Goal: Information Seeking & Learning: Learn about a topic

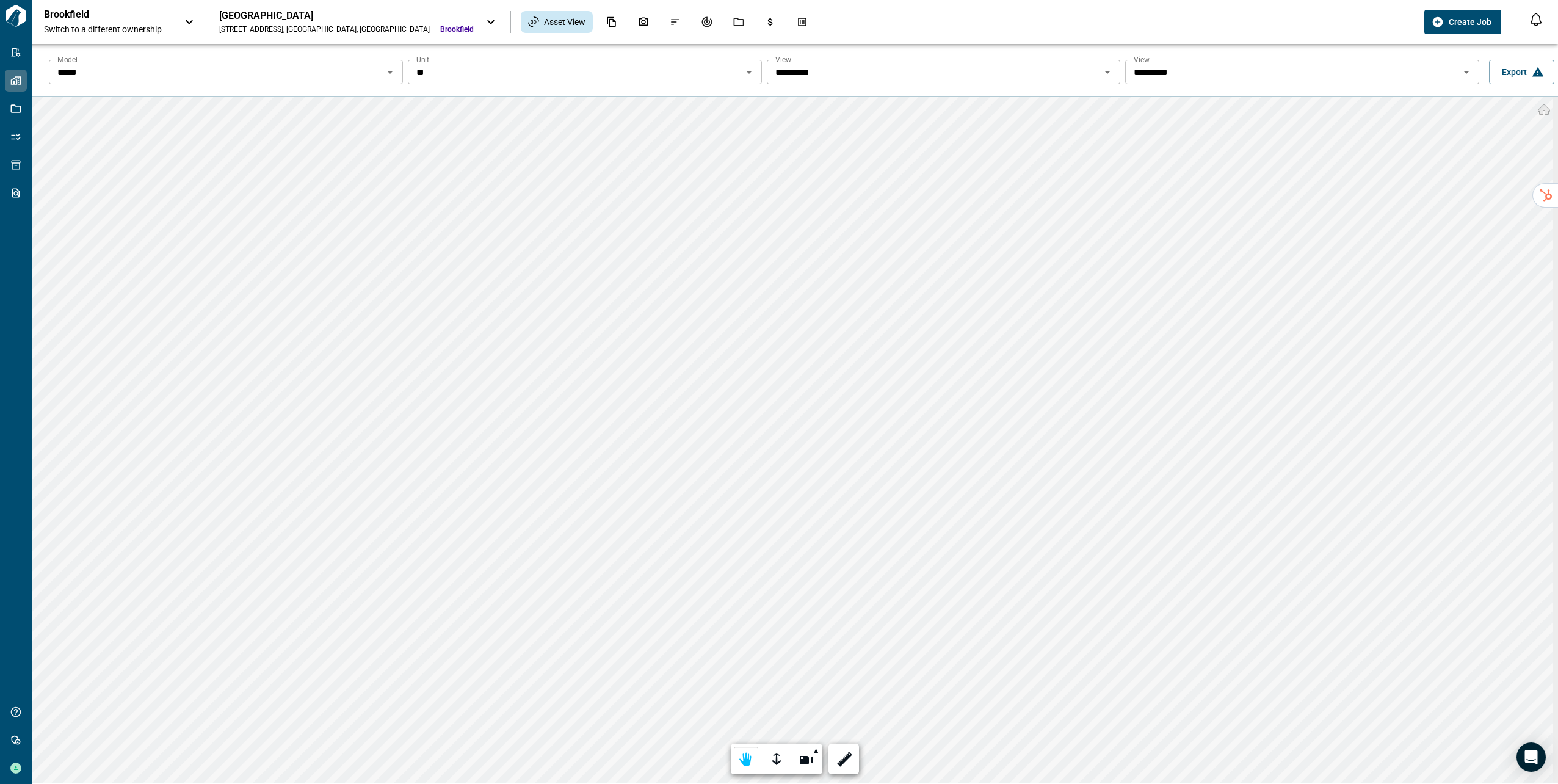
click at [275, 73] on input "*****" at bounding box center [216, 72] width 326 height 17
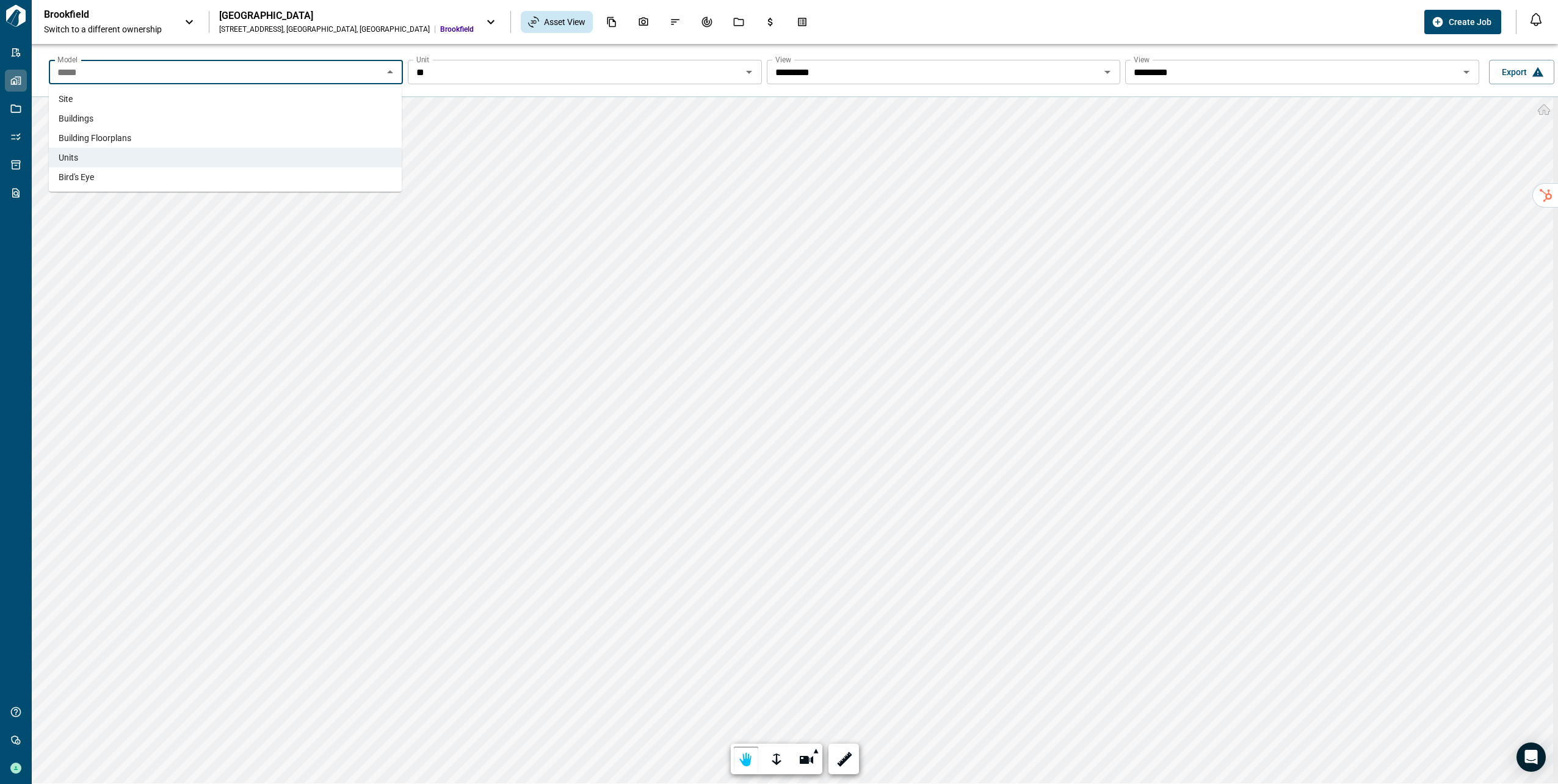
click at [271, 104] on li "Site" at bounding box center [225, 99] width 353 height 20
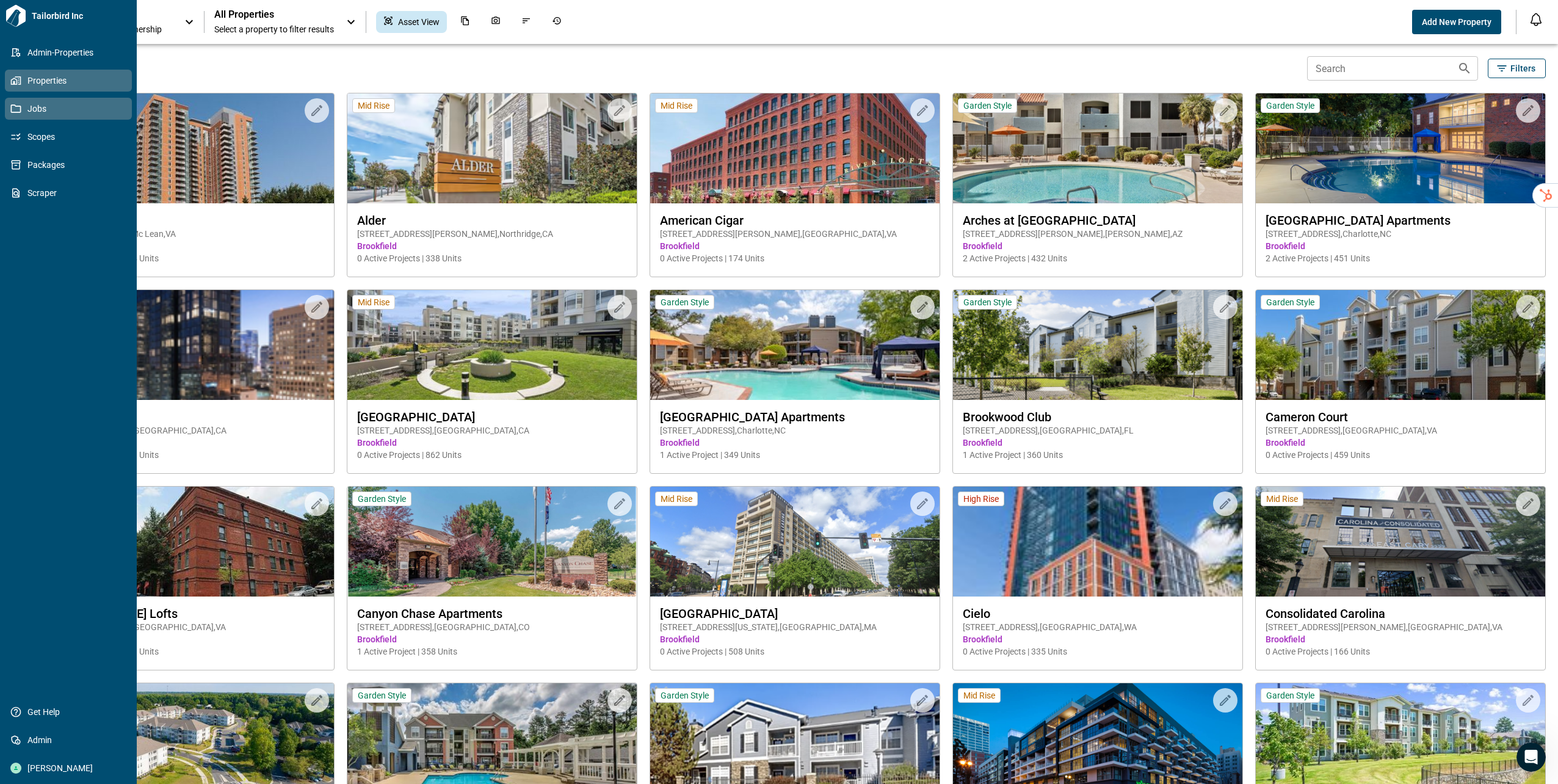
click at [41, 116] on link "Jobs" at bounding box center [68, 108] width 127 height 22
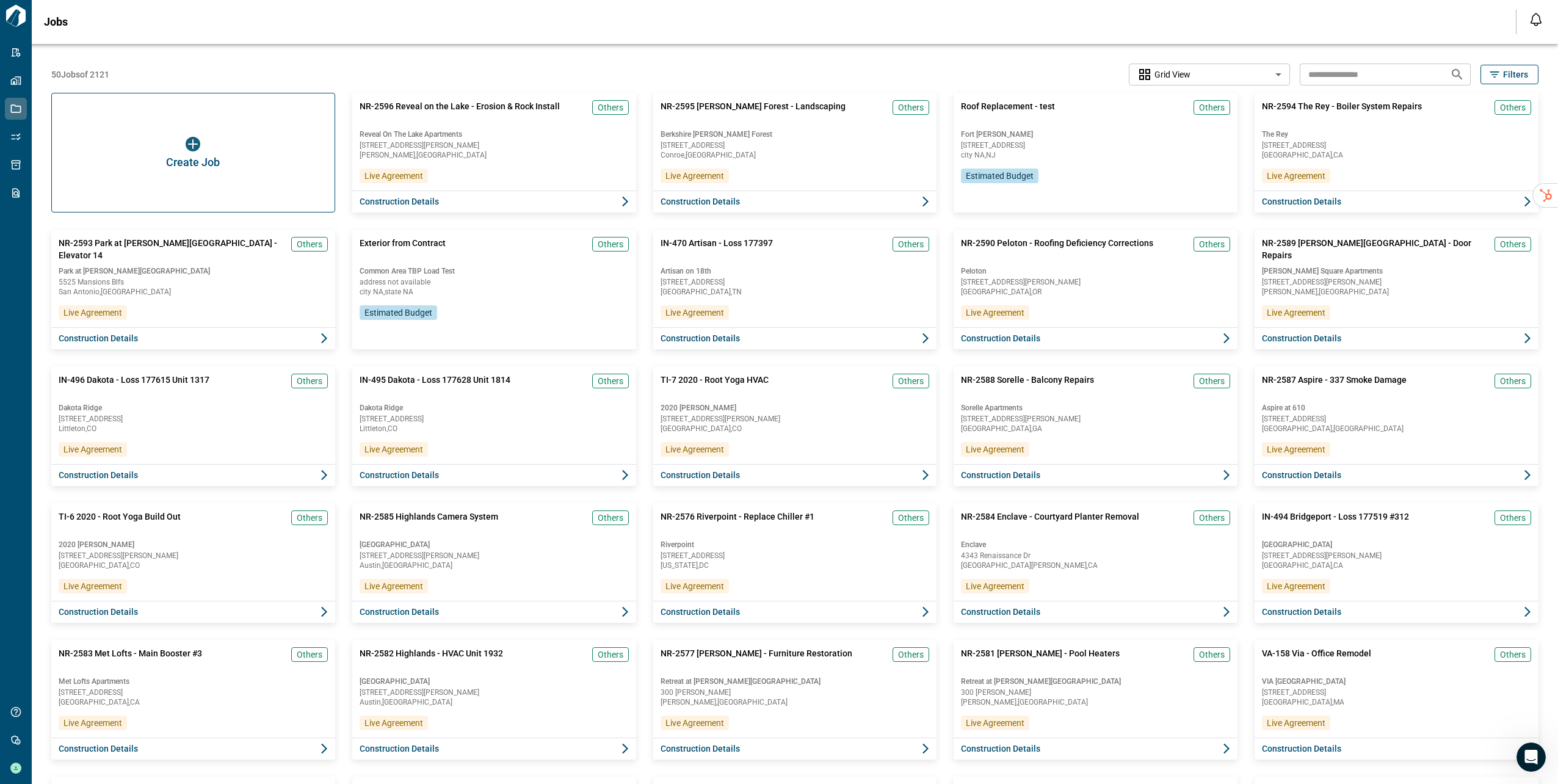
click at [1147, 80] on body "Tailorbird Inc Admin-Properties Properties Jobs Scopes Packages Scraper Get Hel…" at bounding box center [779, 392] width 1558 height 784
click at [1160, 164] on span "List View" at bounding box center [1169, 168] width 34 height 13
type input "*********"
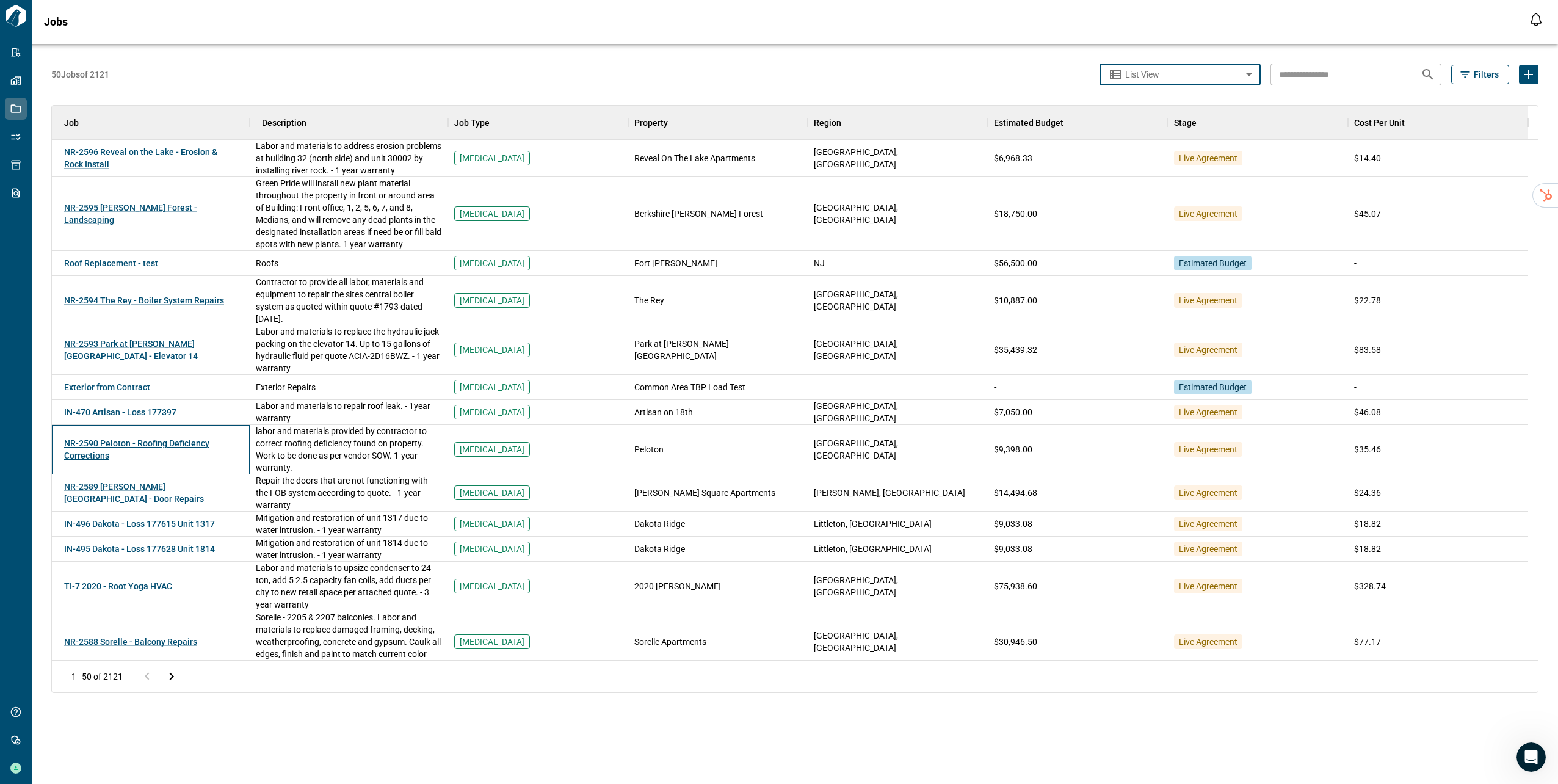
click at [169, 443] on span "NR-2590 Peloton - Roofing Deficiency Corrections" at bounding box center [137, 449] width 145 height 22
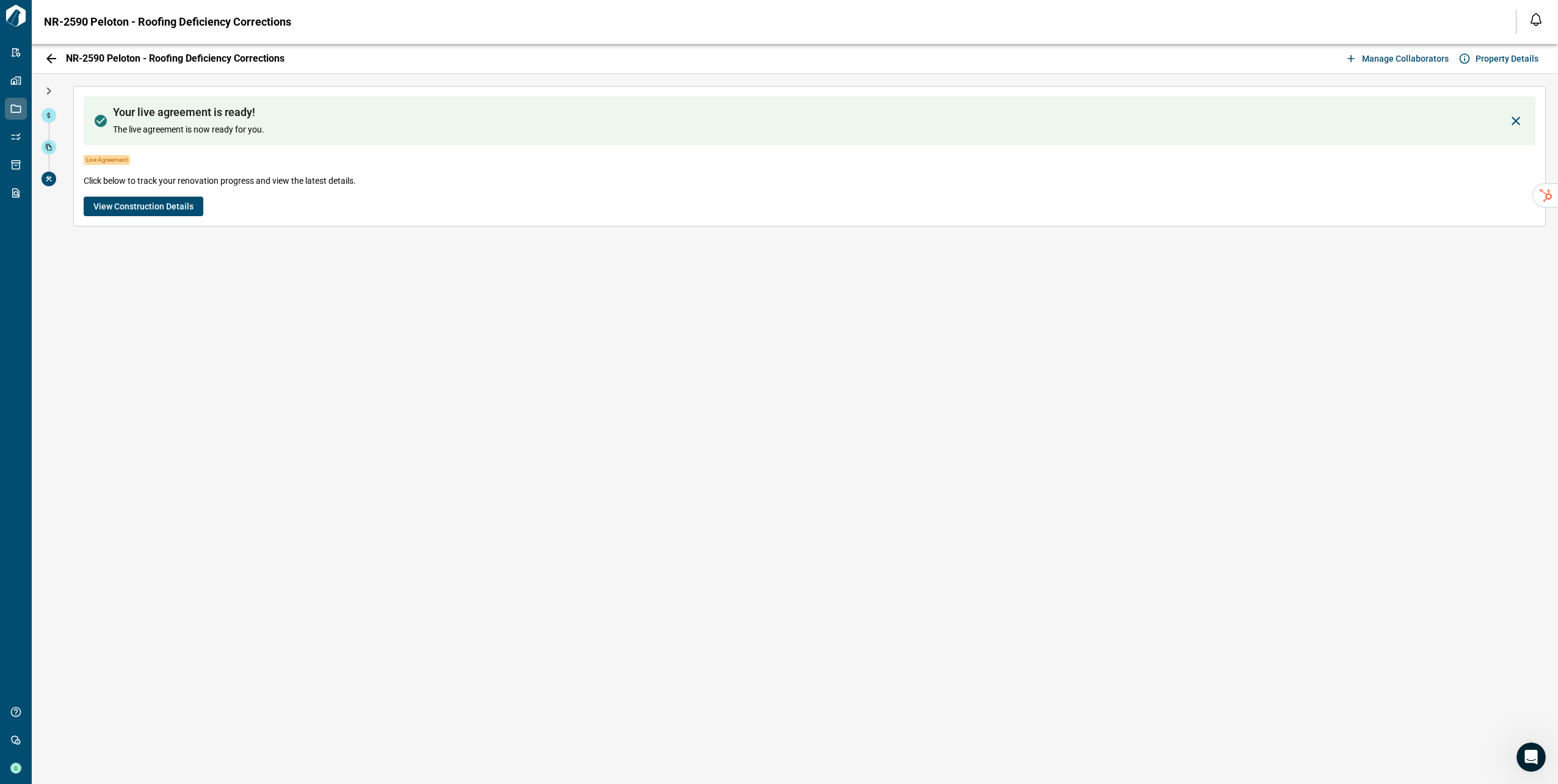
click at [187, 204] on span "View Construction Details" at bounding box center [143, 206] width 100 height 13
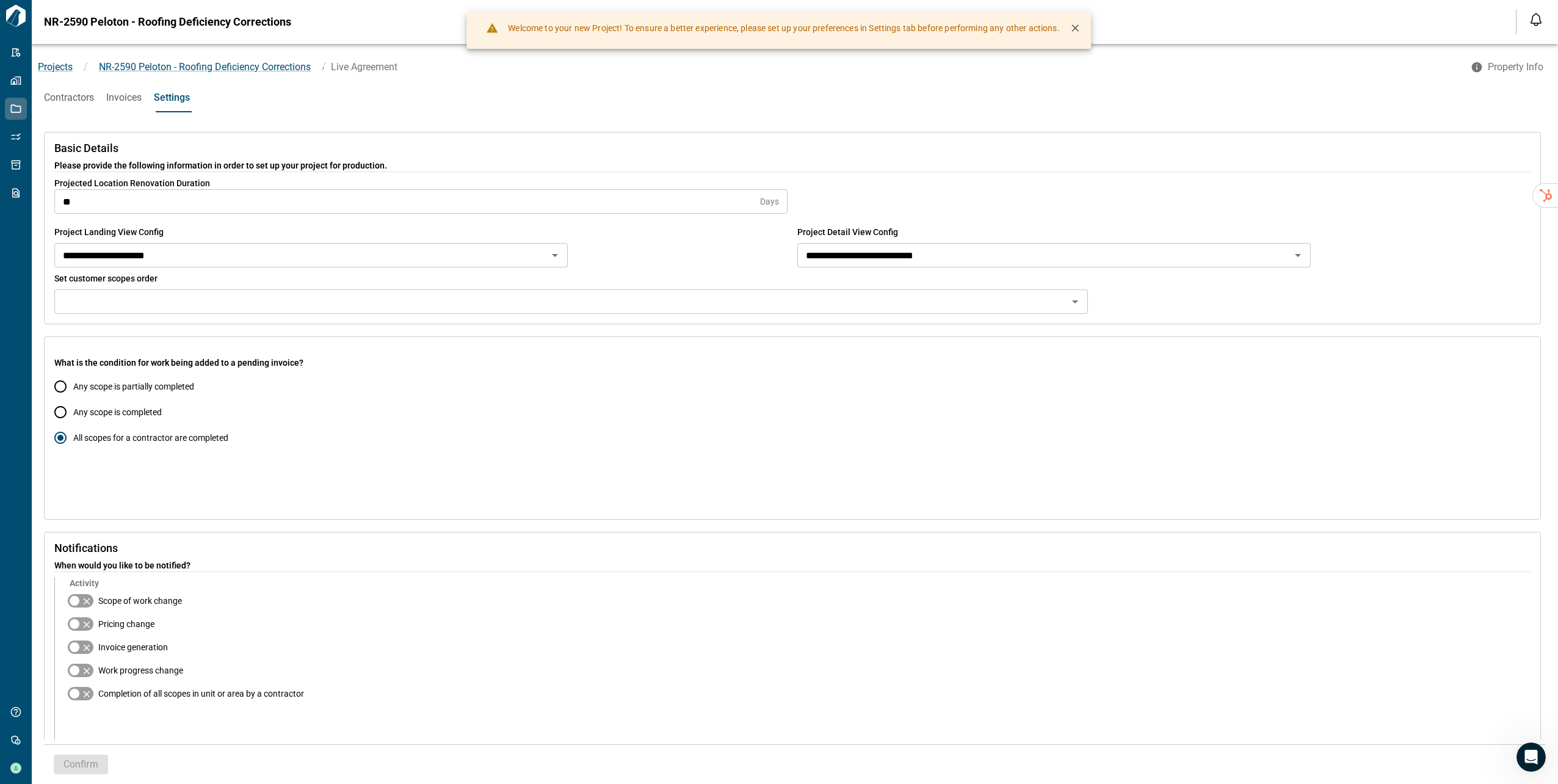
click at [127, 102] on span "Invoices" at bounding box center [125, 98] width 36 height 13
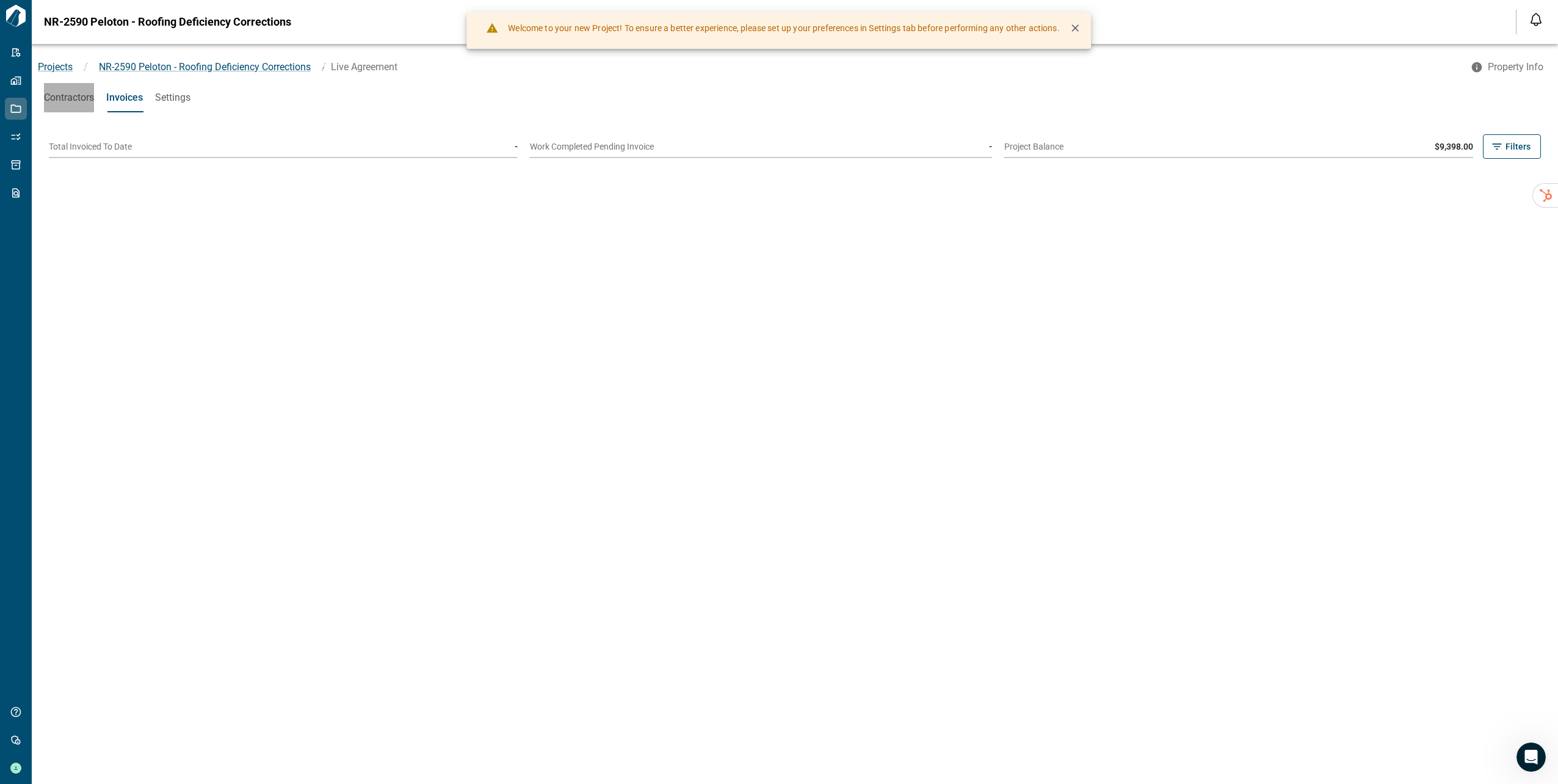
click at [75, 101] on span "Contractors" at bounding box center [69, 98] width 50 height 13
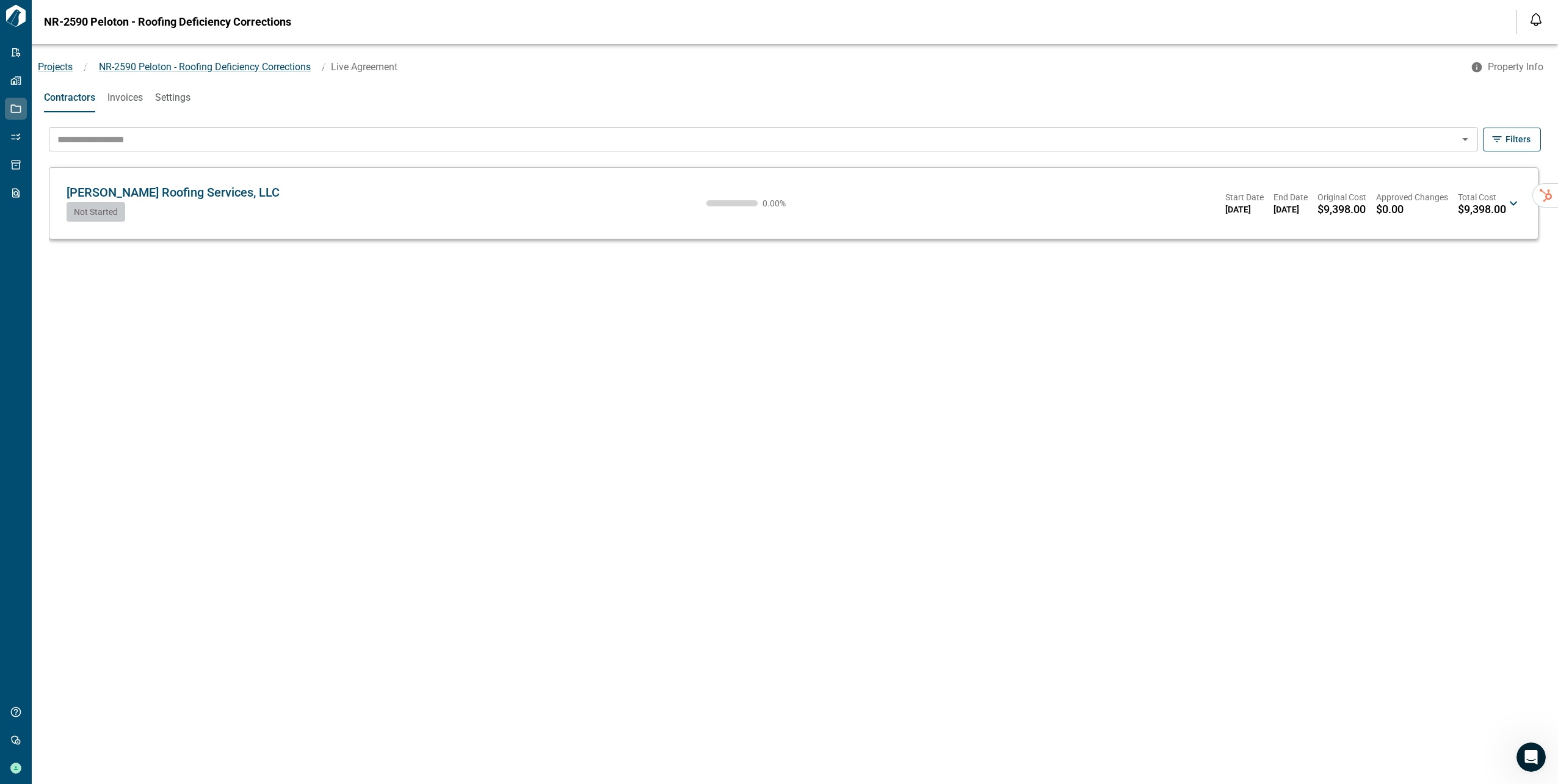
click at [154, 196] on span "[PERSON_NAME] Roofing Services, LLC" at bounding box center [173, 192] width 213 height 14
click at [1200, 226] on div "[PERSON_NAME] Roofing Services, LLC GR Not Started 0.00 % Start Date [DATE] End…" at bounding box center [793, 202] width 1464 height 51
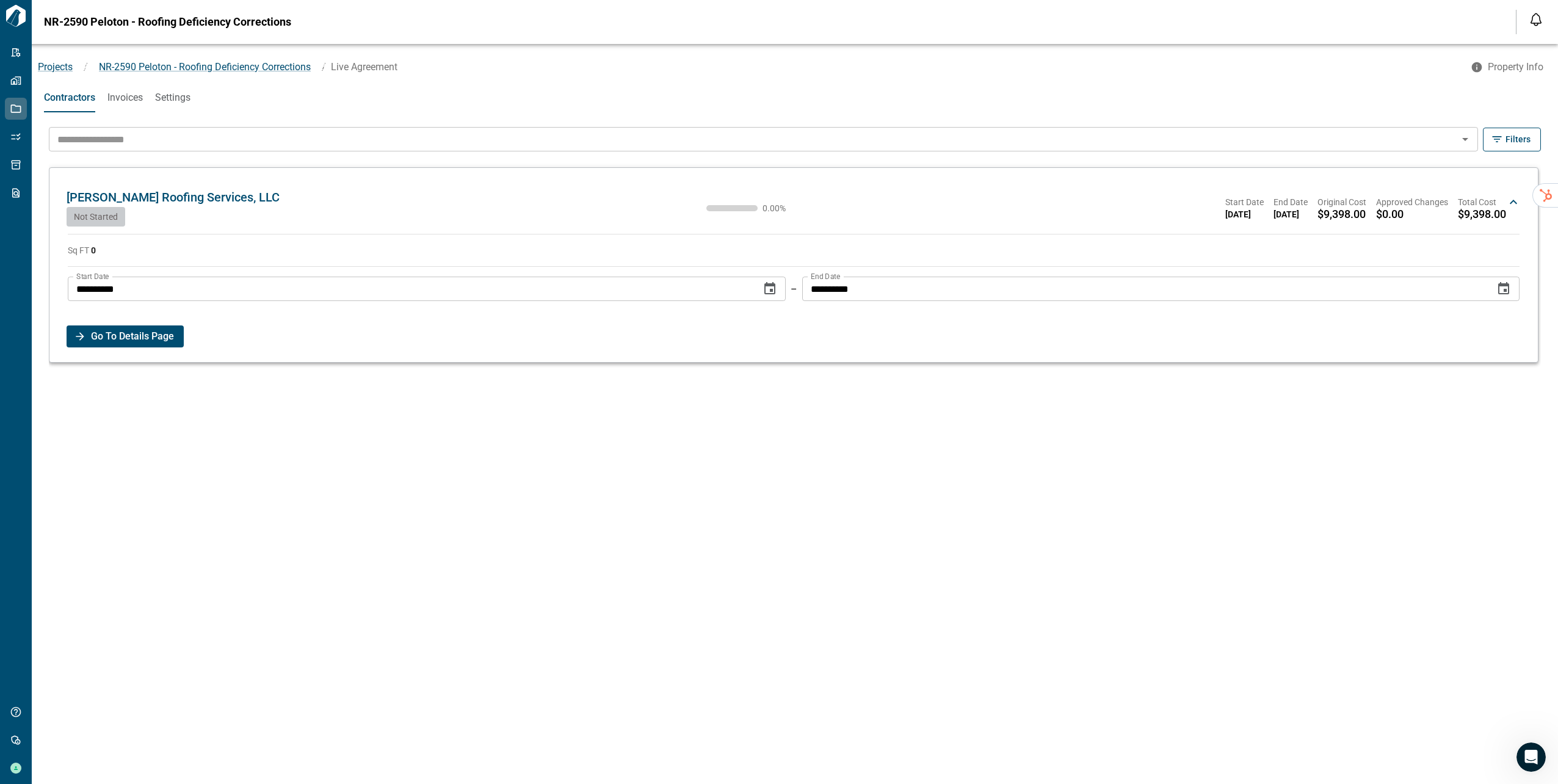
click at [107, 341] on span "Go To Details Page" at bounding box center [132, 336] width 83 height 22
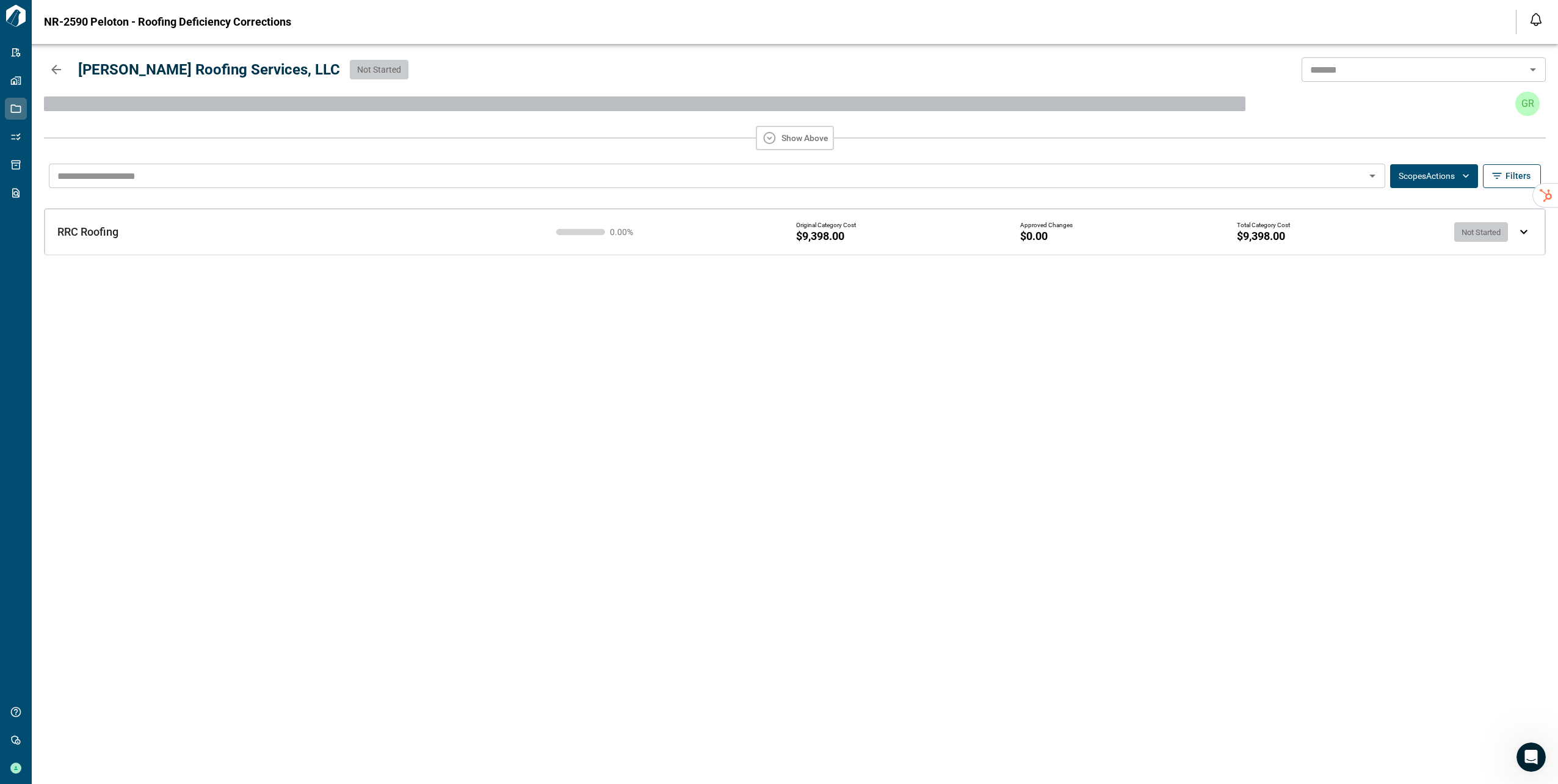
click at [1525, 233] on img at bounding box center [1524, 231] width 7 height 4
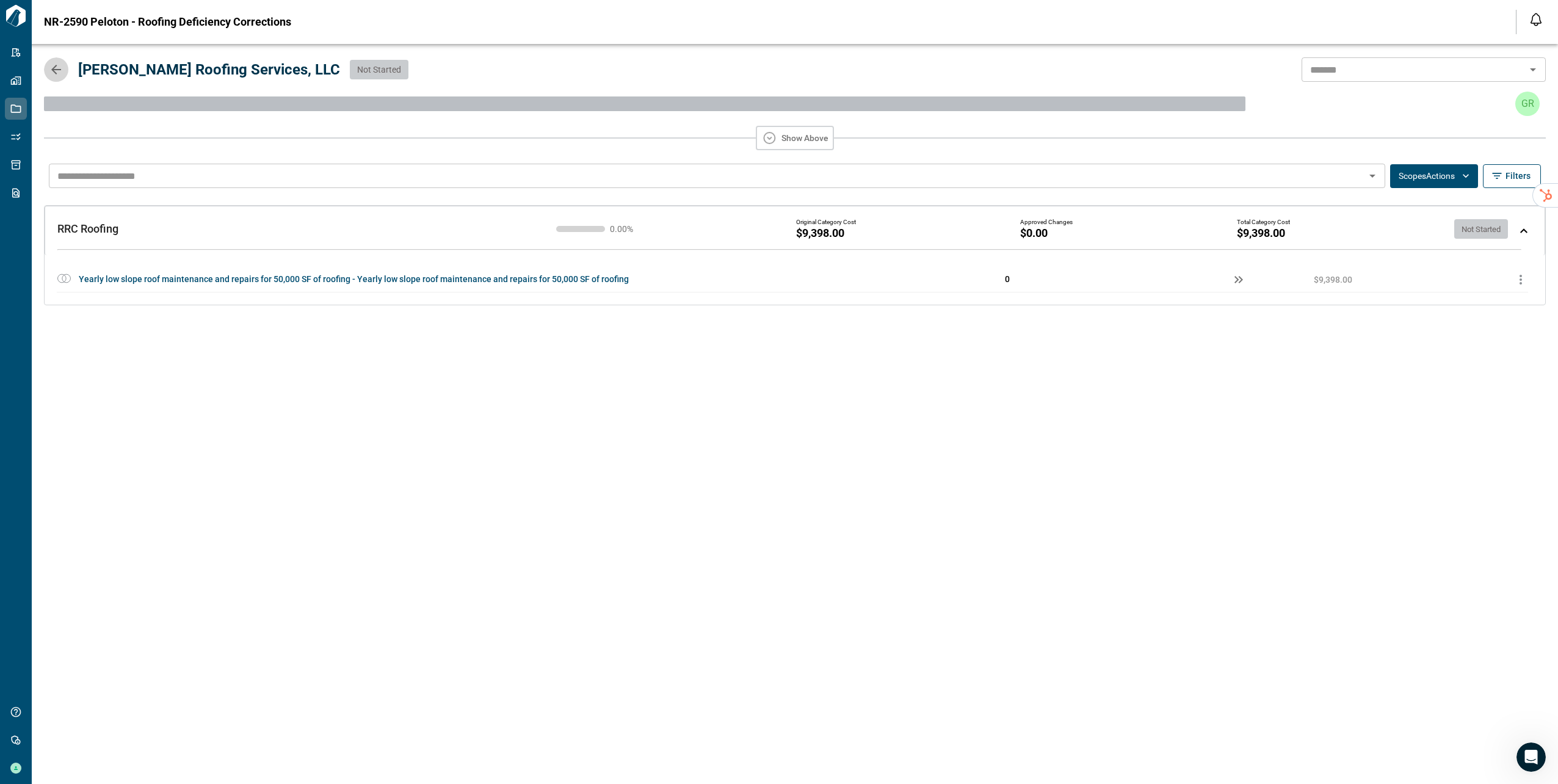
click at [61, 66] on icon "button" at bounding box center [56, 69] width 14 height 14
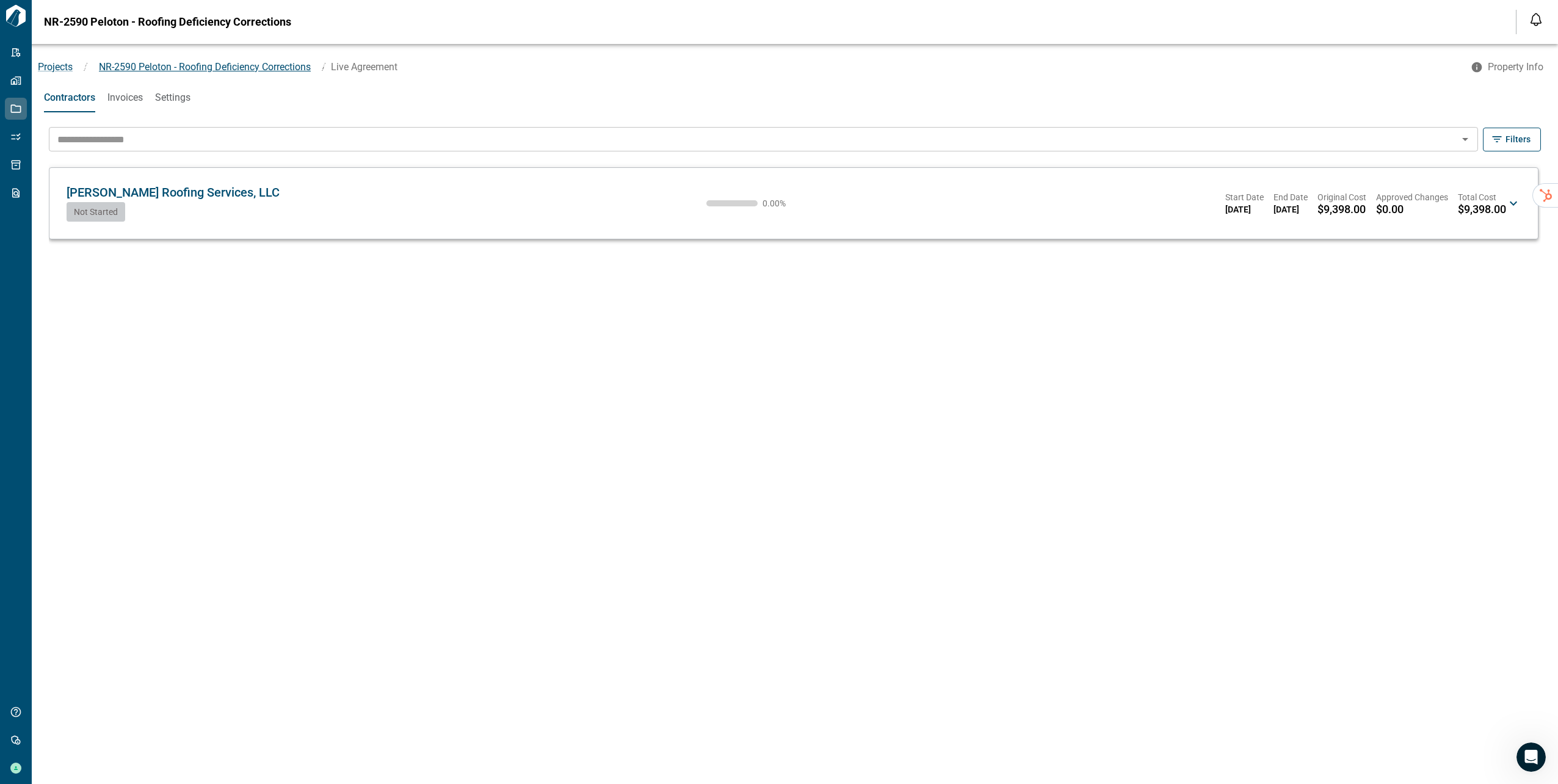
click at [207, 68] on span "NR-2590 Peloton - Roofing Deficiency Corrections" at bounding box center [204, 66] width 212 height 12
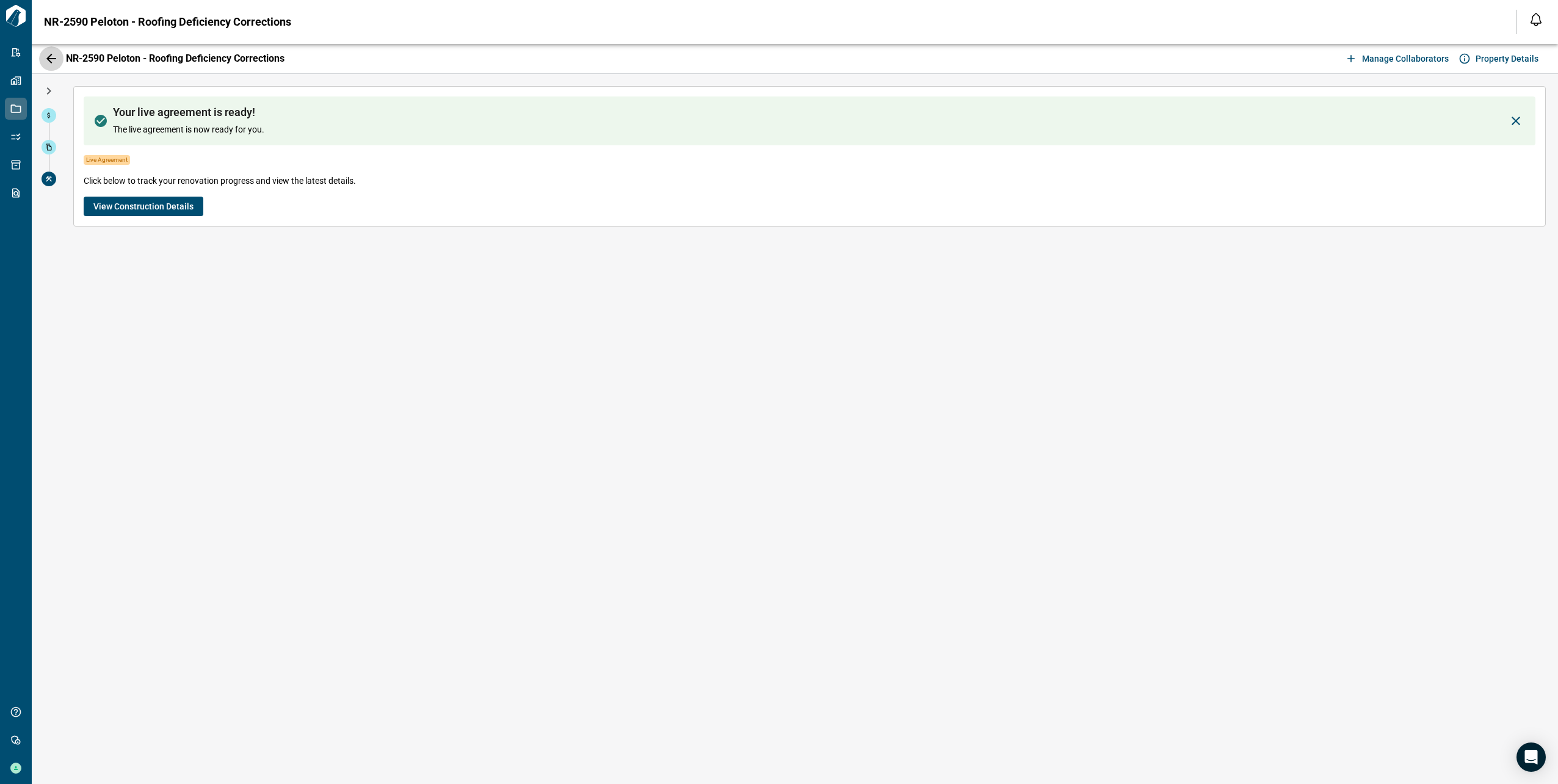
click at [52, 67] on button "button" at bounding box center [51, 58] width 24 height 24
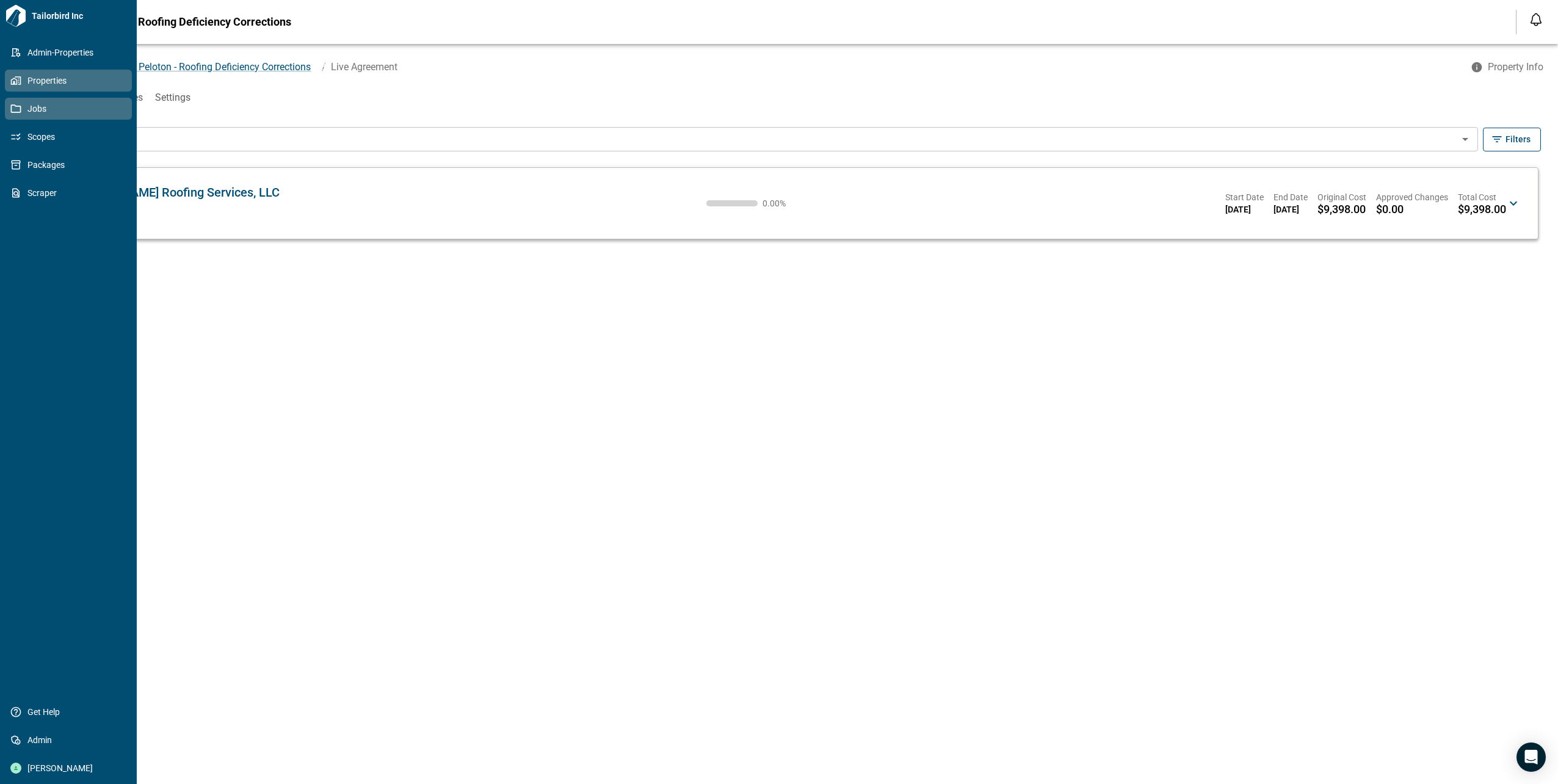
click at [28, 80] on span "Properties" at bounding box center [71, 81] width 99 height 13
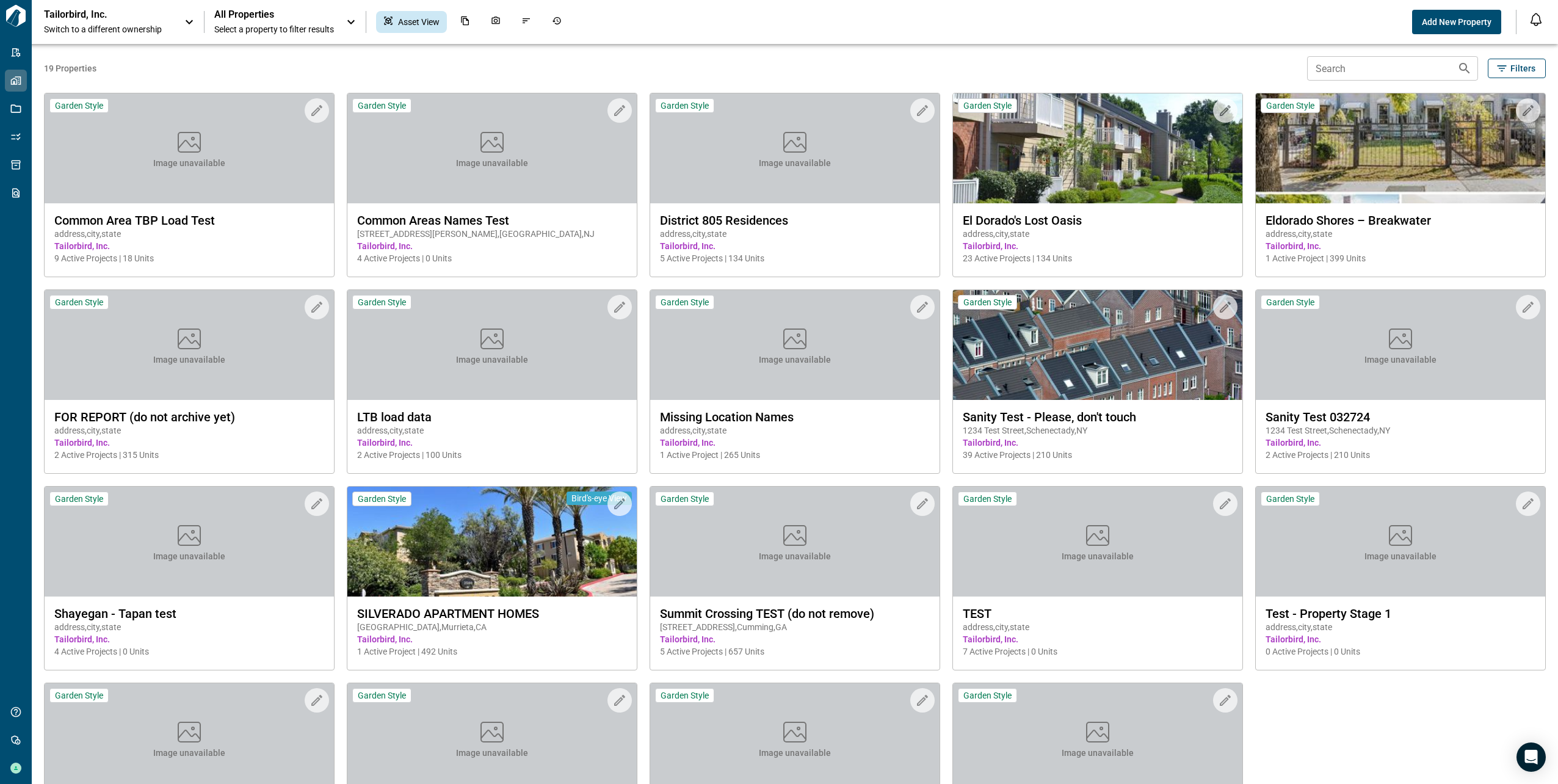
drag, startPoint x: 1551, startPoint y: 0, endPoint x: 1217, endPoint y: 19, distance: 334.5
click at [1217, 19] on div "Tailorbird, Inc. Switch to a different ownership All Properties Select a proper…" at bounding box center [728, 22] width 1368 height 27
click at [75, 16] on p "Tailorbird, Inc." at bounding box center [99, 15] width 110 height 13
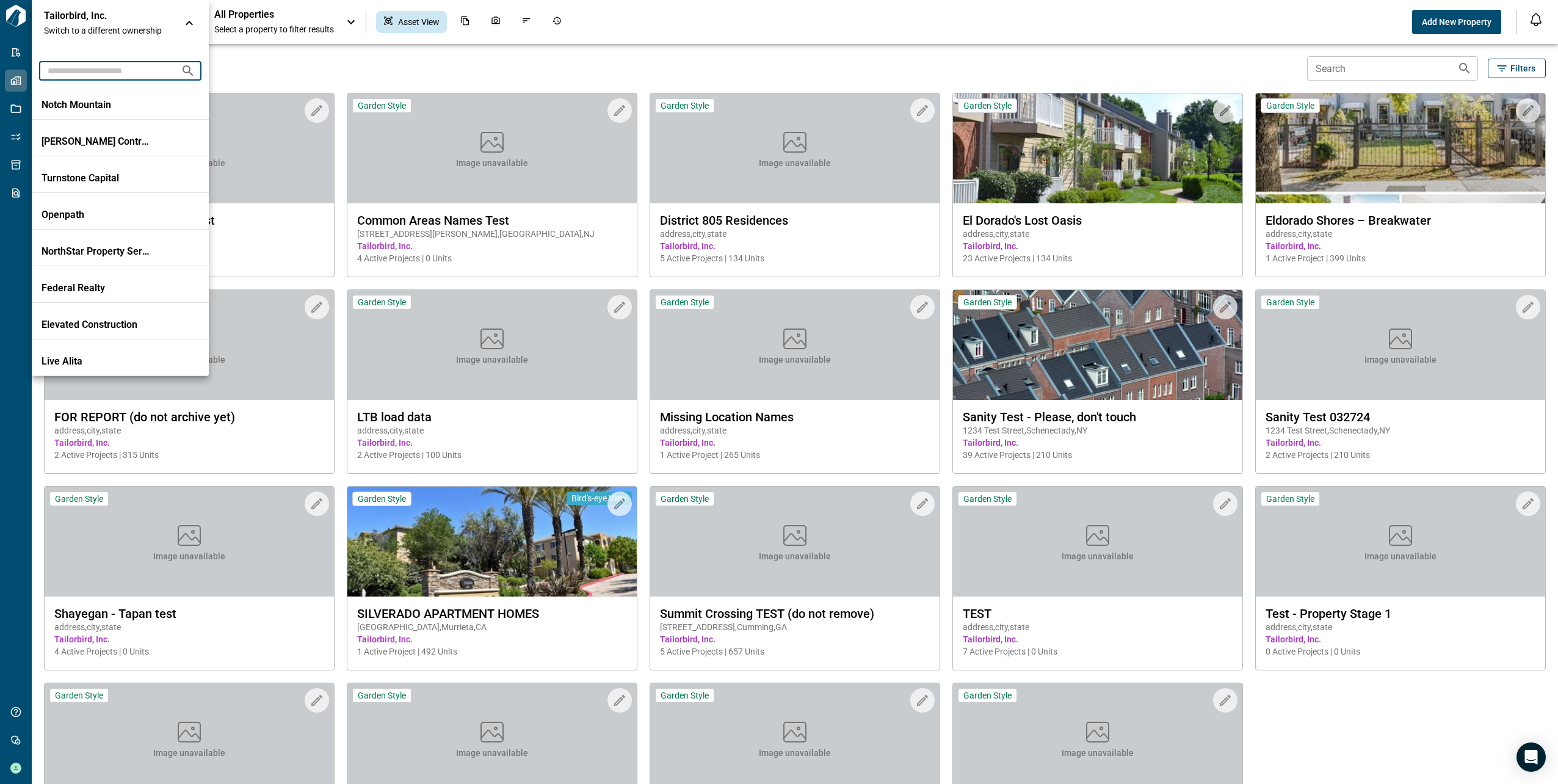
click at [93, 76] on input "text" at bounding box center [105, 70] width 132 height 22
type input "***"
click at [88, 169] on li "Berkshire Residential" at bounding box center [120, 174] width 177 height 37
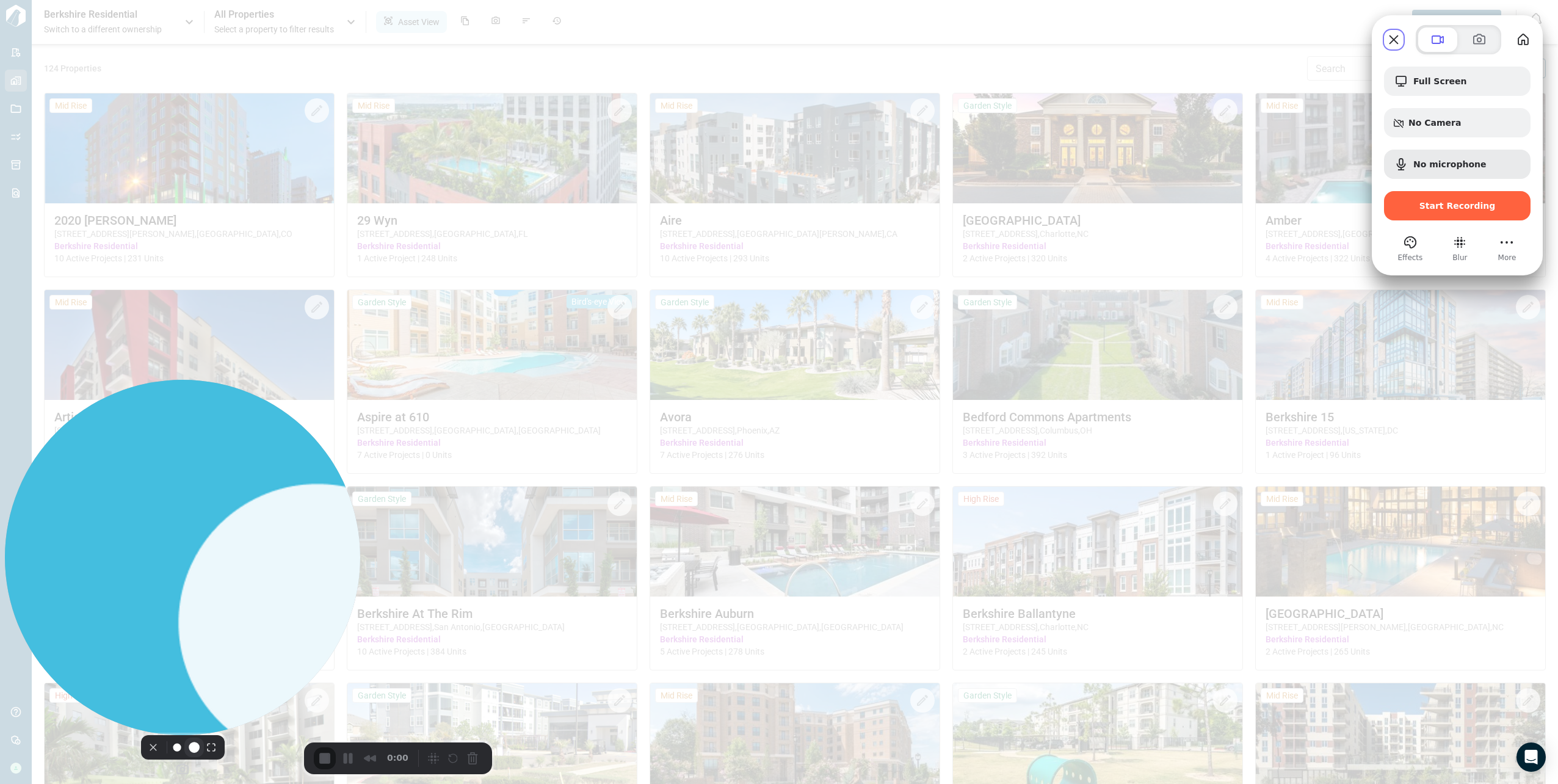
click at [193, 755] on button "Resize medium" at bounding box center [195, 747] width 20 height 20
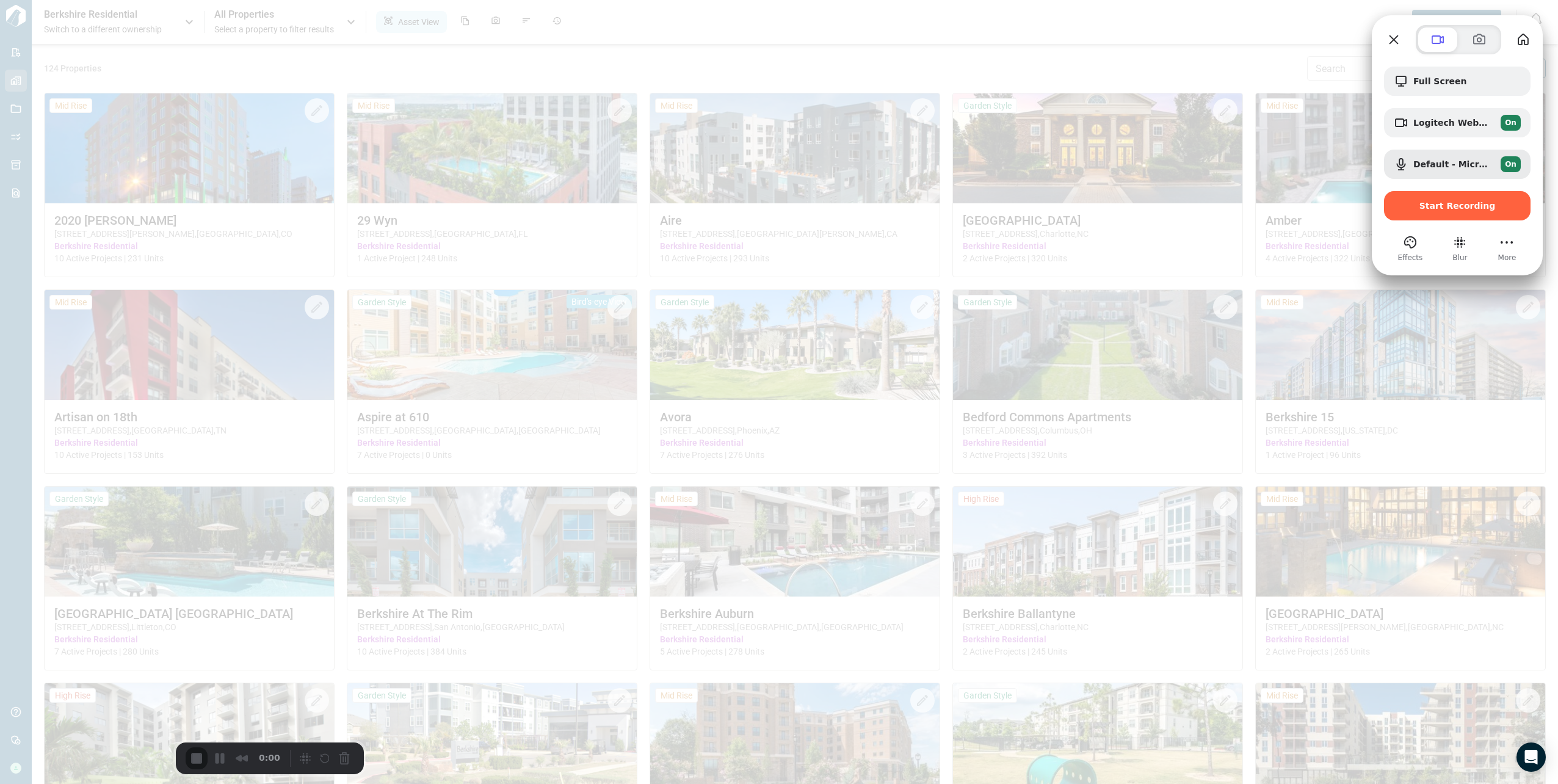
click at [1458, 254] on span "Blur" at bounding box center [1459, 257] width 14 height 11
click at [1458, 246] on button "Blur" at bounding box center [1460, 243] width 20 height 20
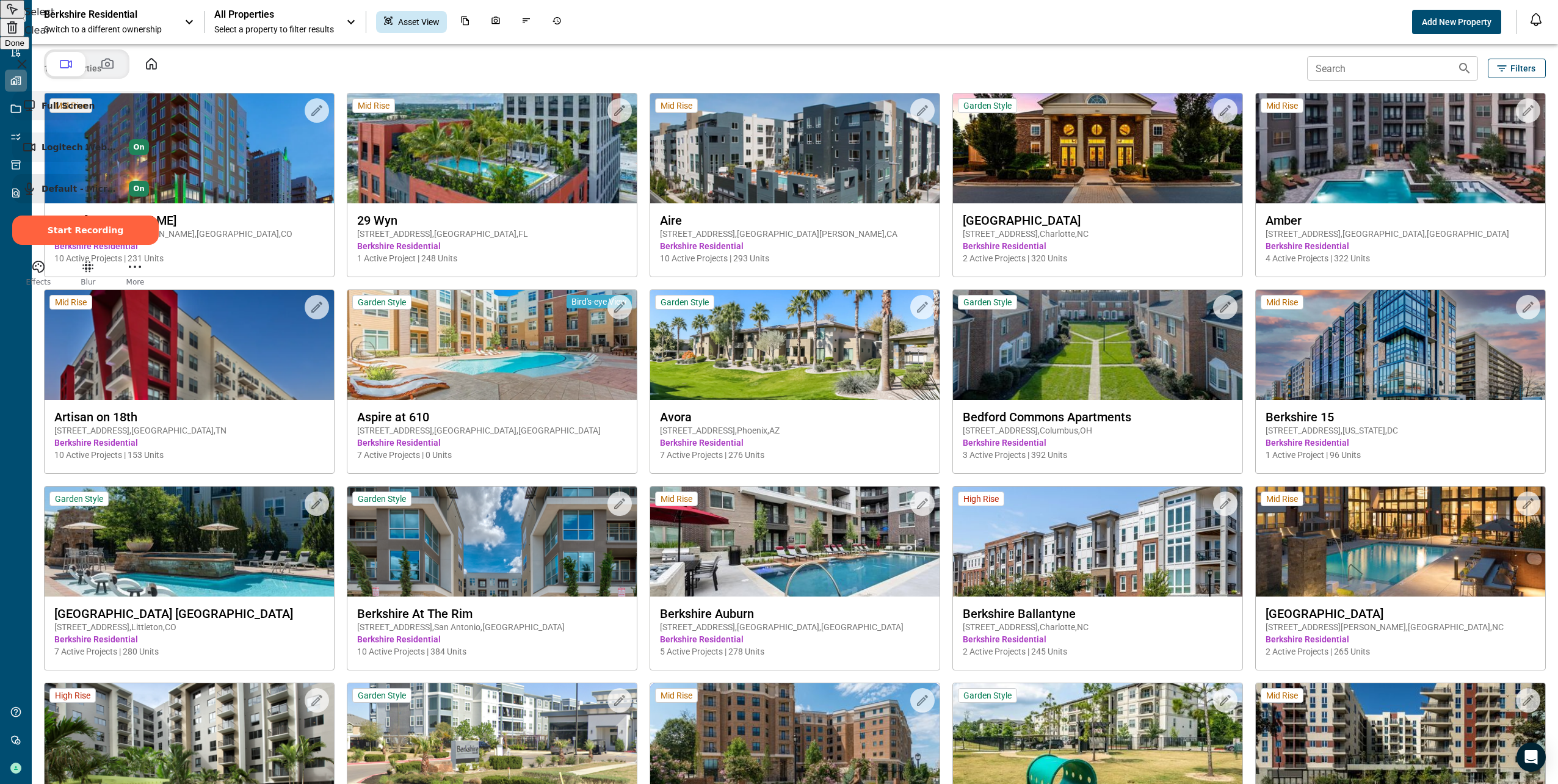
click at [24, 37] on button "Select to clear all blurs" at bounding box center [12, 27] width 24 height 18
click at [24, 47] on span "Done" at bounding box center [14, 43] width 20 height 9
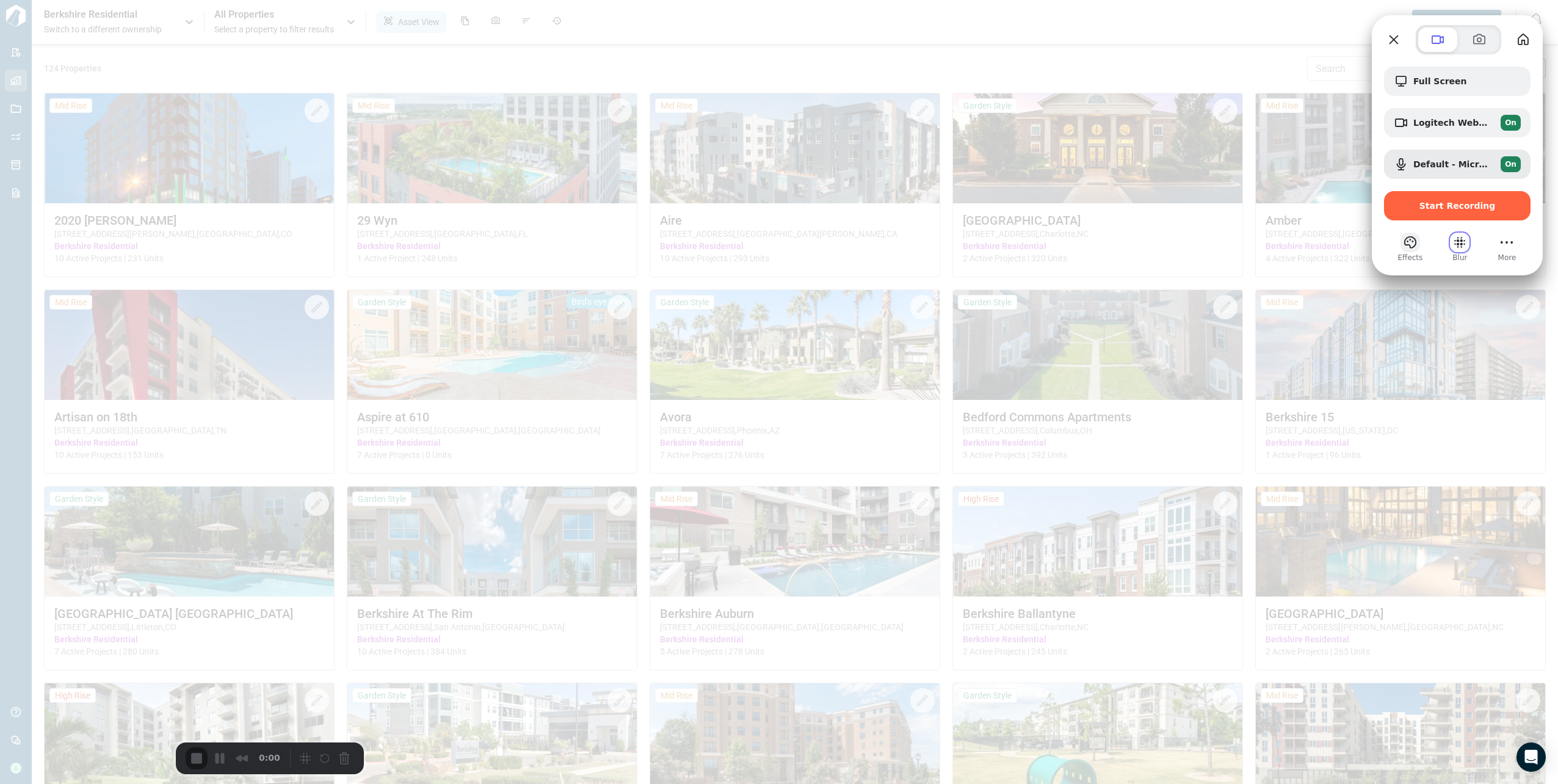
click at [1414, 241] on button "Effects" at bounding box center [1410, 243] width 20 height 20
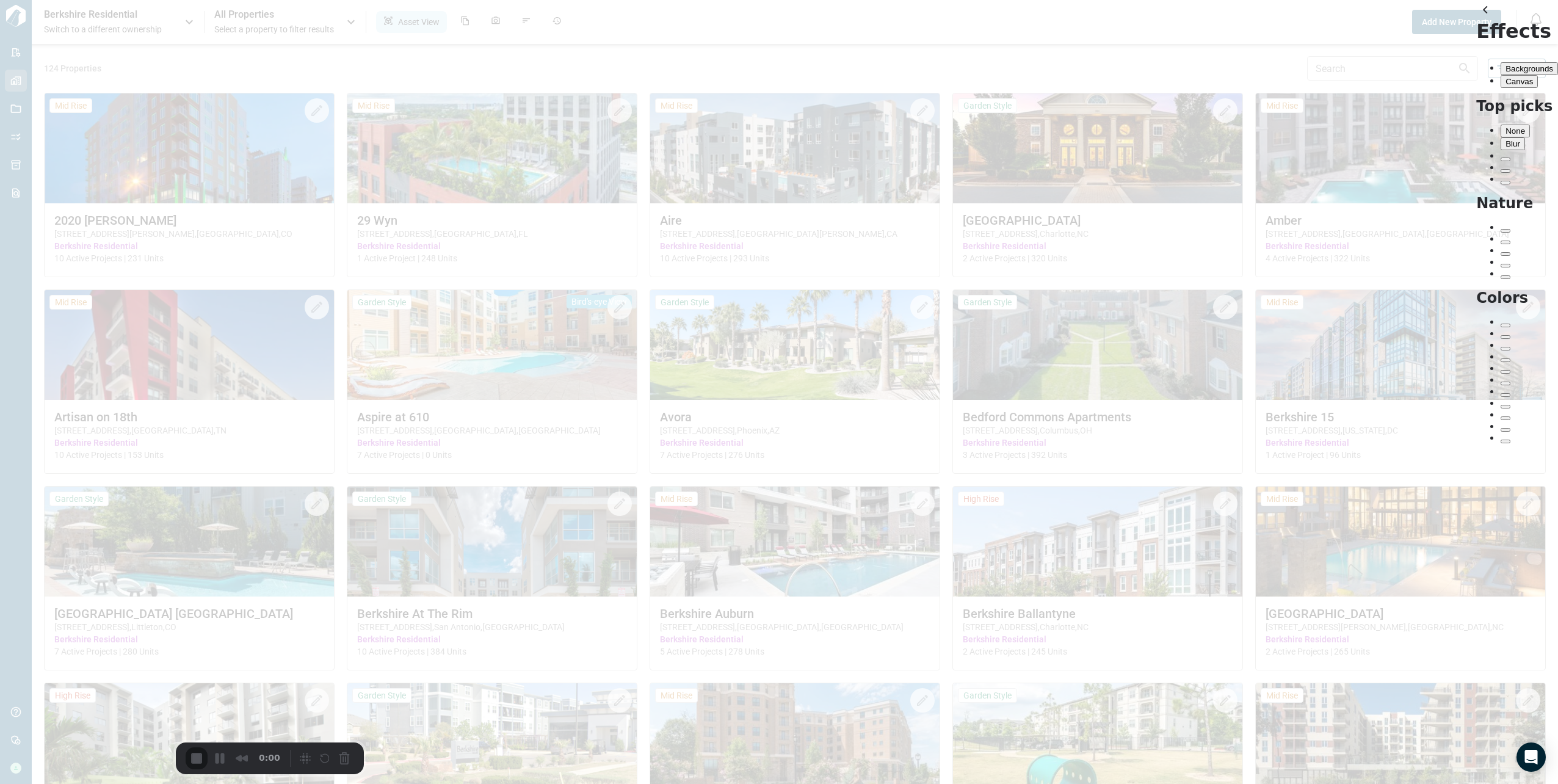
scroll to position [23, 0]
click at [1506, 139] on div "Blur" at bounding box center [1513, 143] width 14 height 9
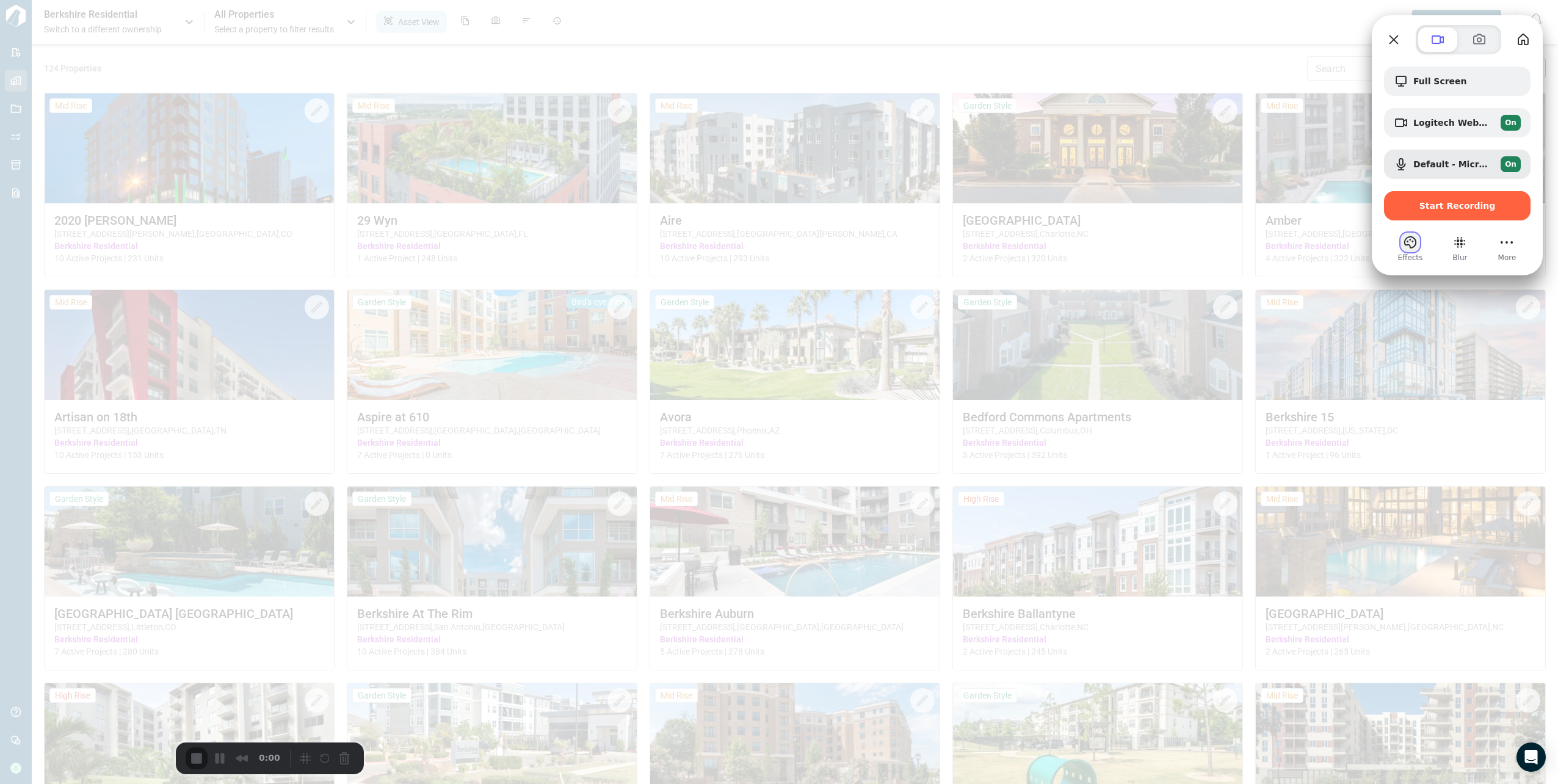
click at [1410, 246] on button "Effects" at bounding box center [1410, 243] width 20 height 20
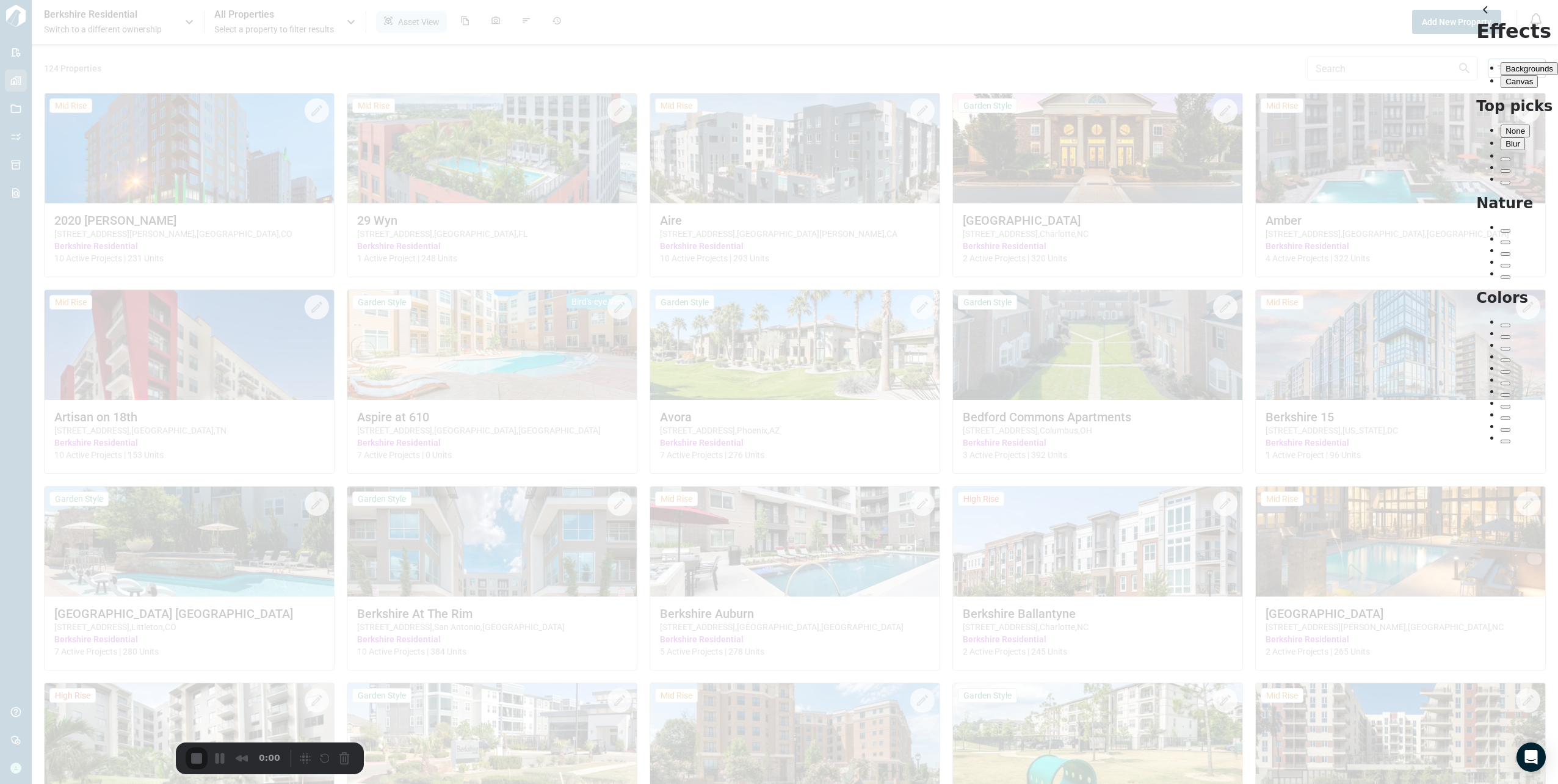
click at [1196, 57] on div at bounding box center [779, 392] width 1558 height 784
click at [1476, 20] on button "back" at bounding box center [1486, 10] width 20 height 20
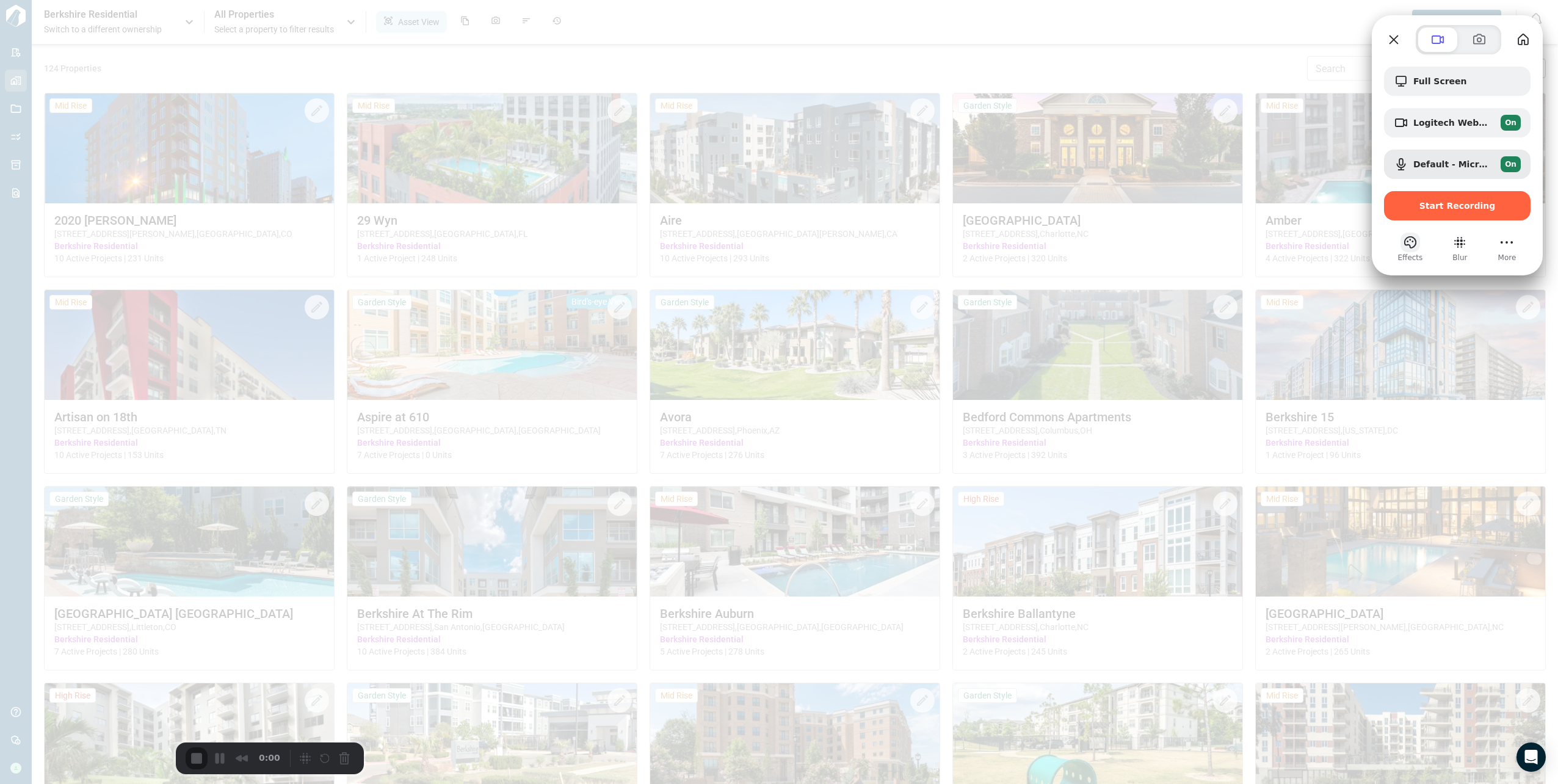
click at [1414, 241] on button "Effects" at bounding box center [1410, 243] width 20 height 20
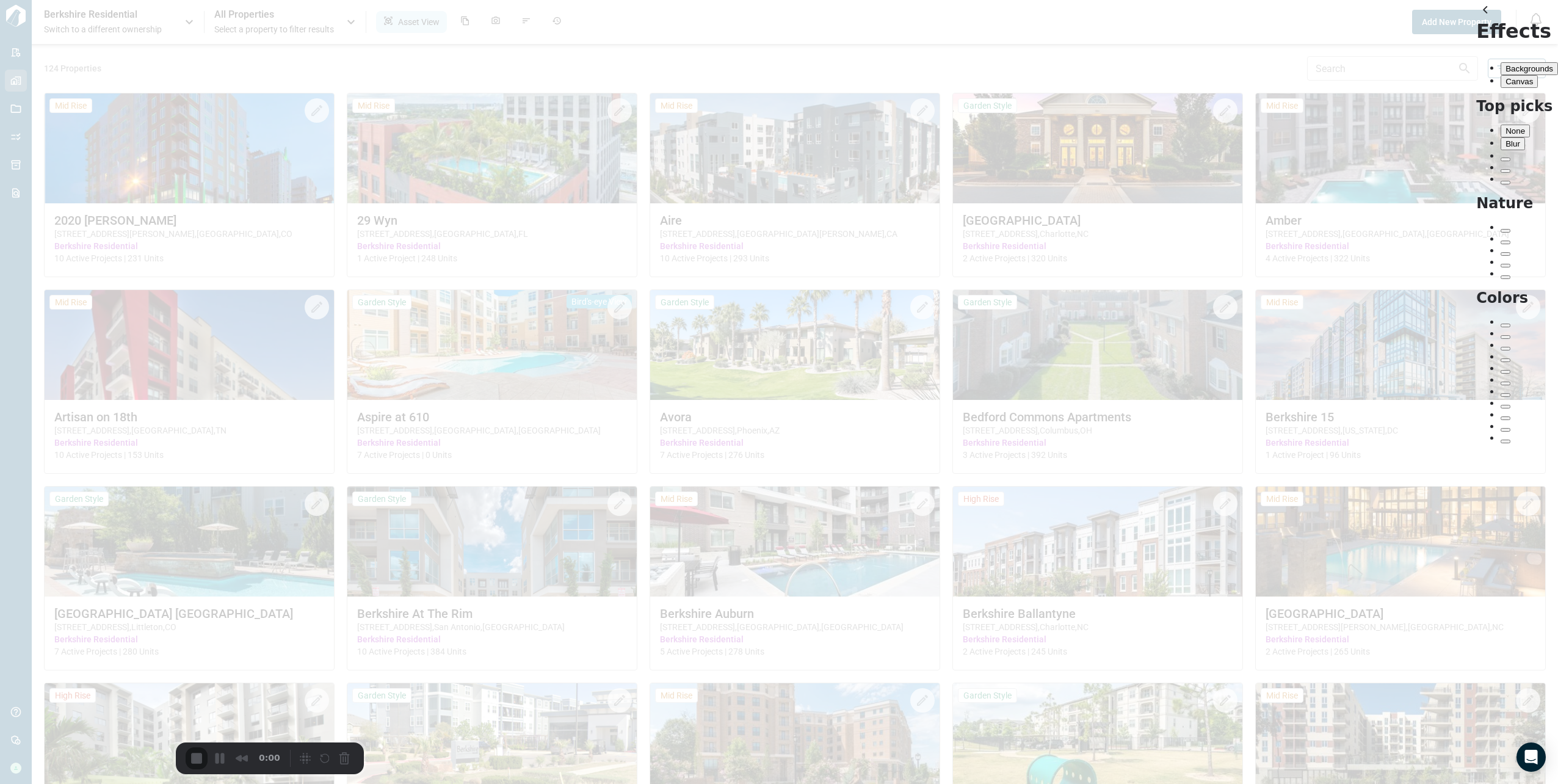
click at [1506, 183] on div "Office" at bounding box center [1506, 183] width 0 height 0
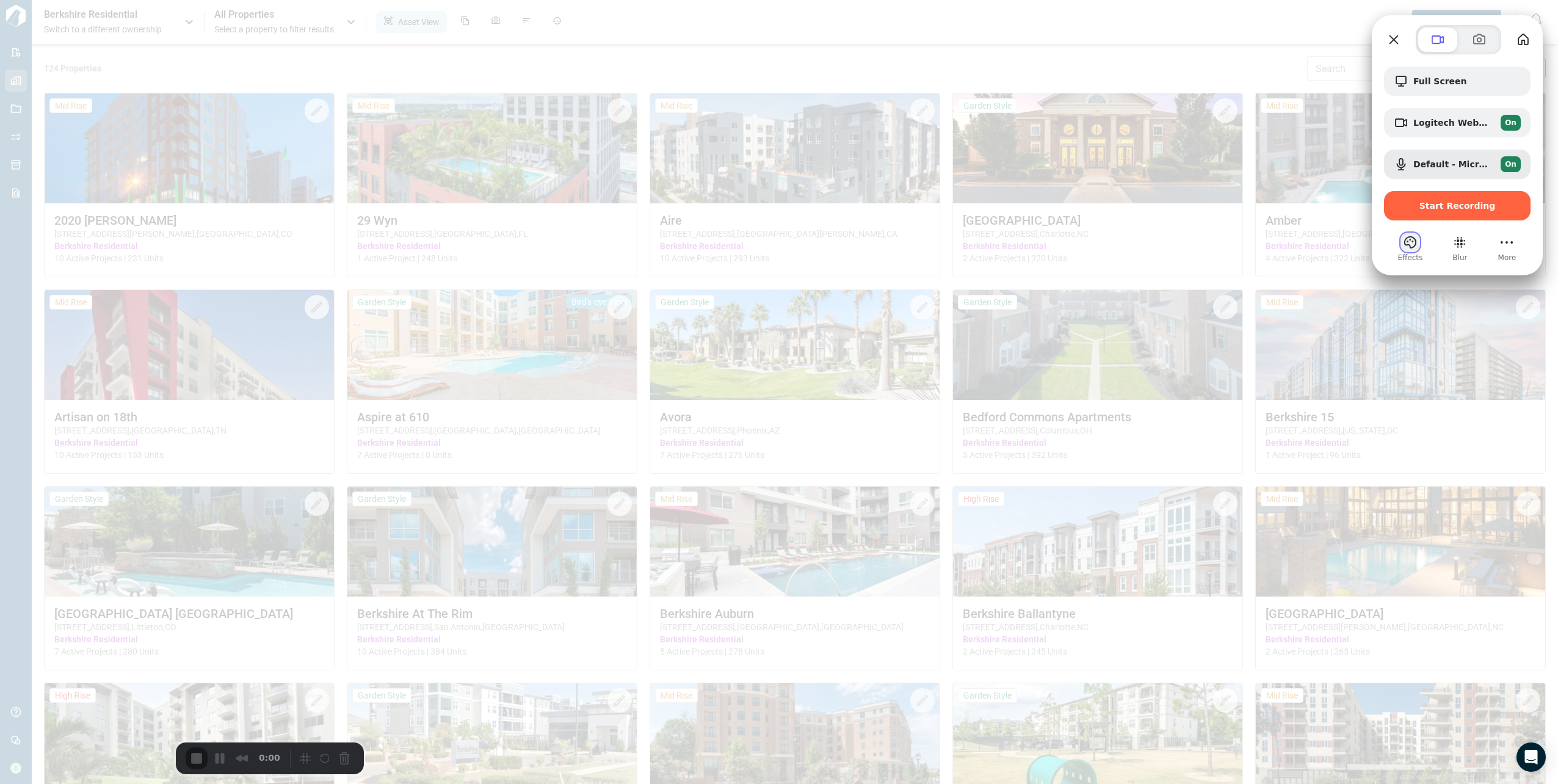
click at [1412, 246] on button "Effects" at bounding box center [1410, 243] width 20 height 20
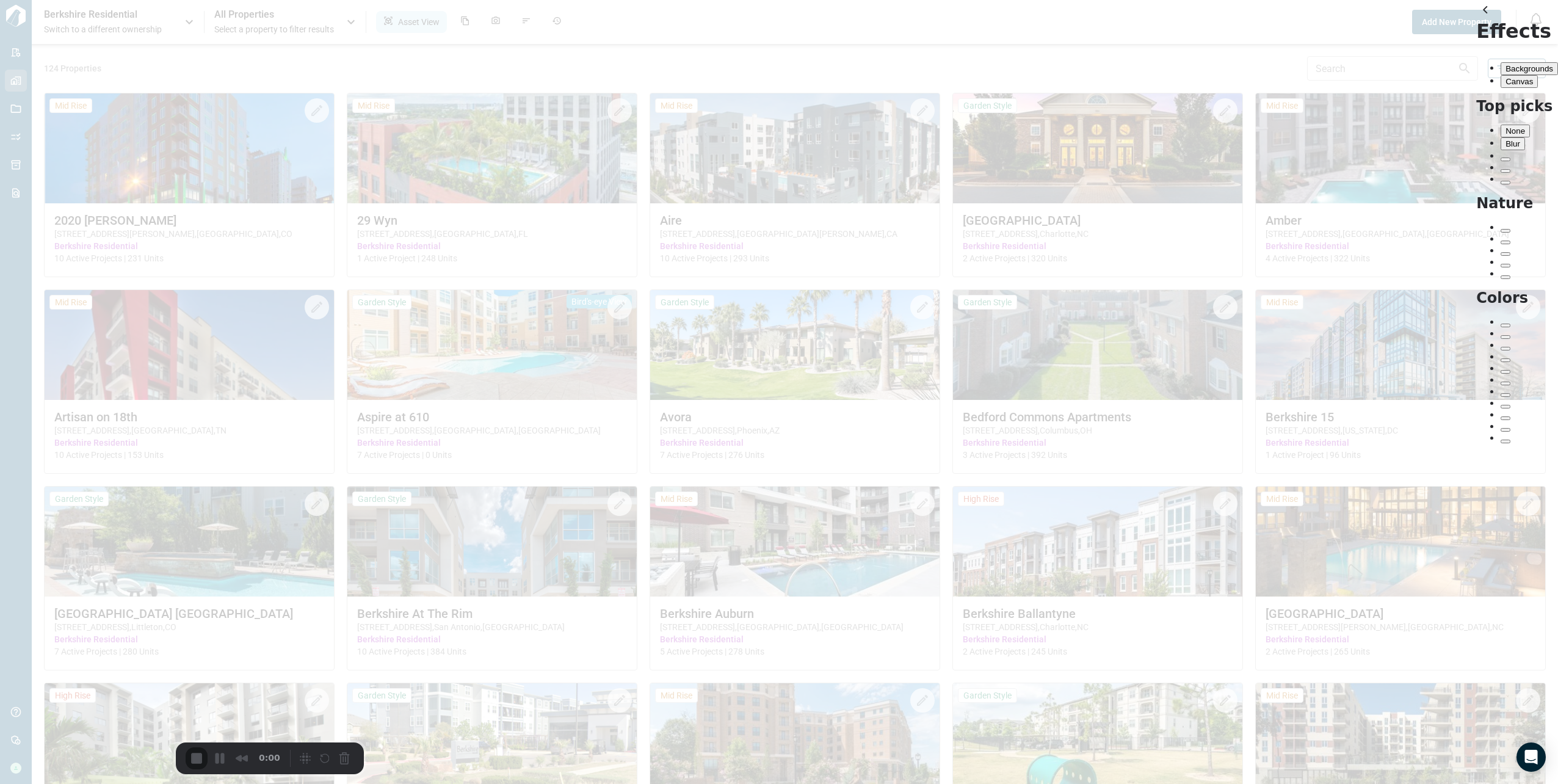
click at [1506, 139] on div "Blur" at bounding box center [1513, 143] width 14 height 9
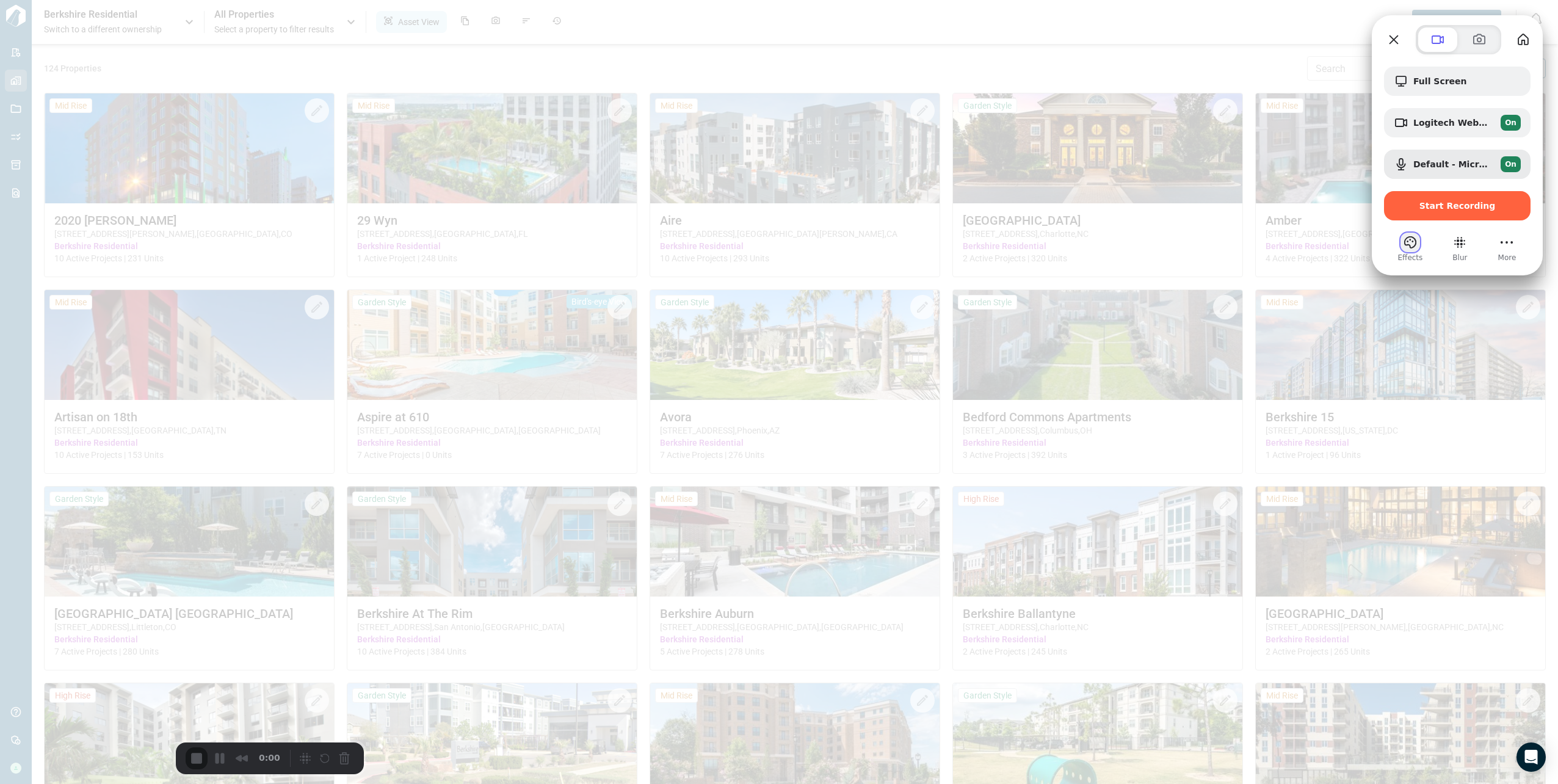
click at [1411, 246] on button "Effects" at bounding box center [1410, 243] width 20 height 20
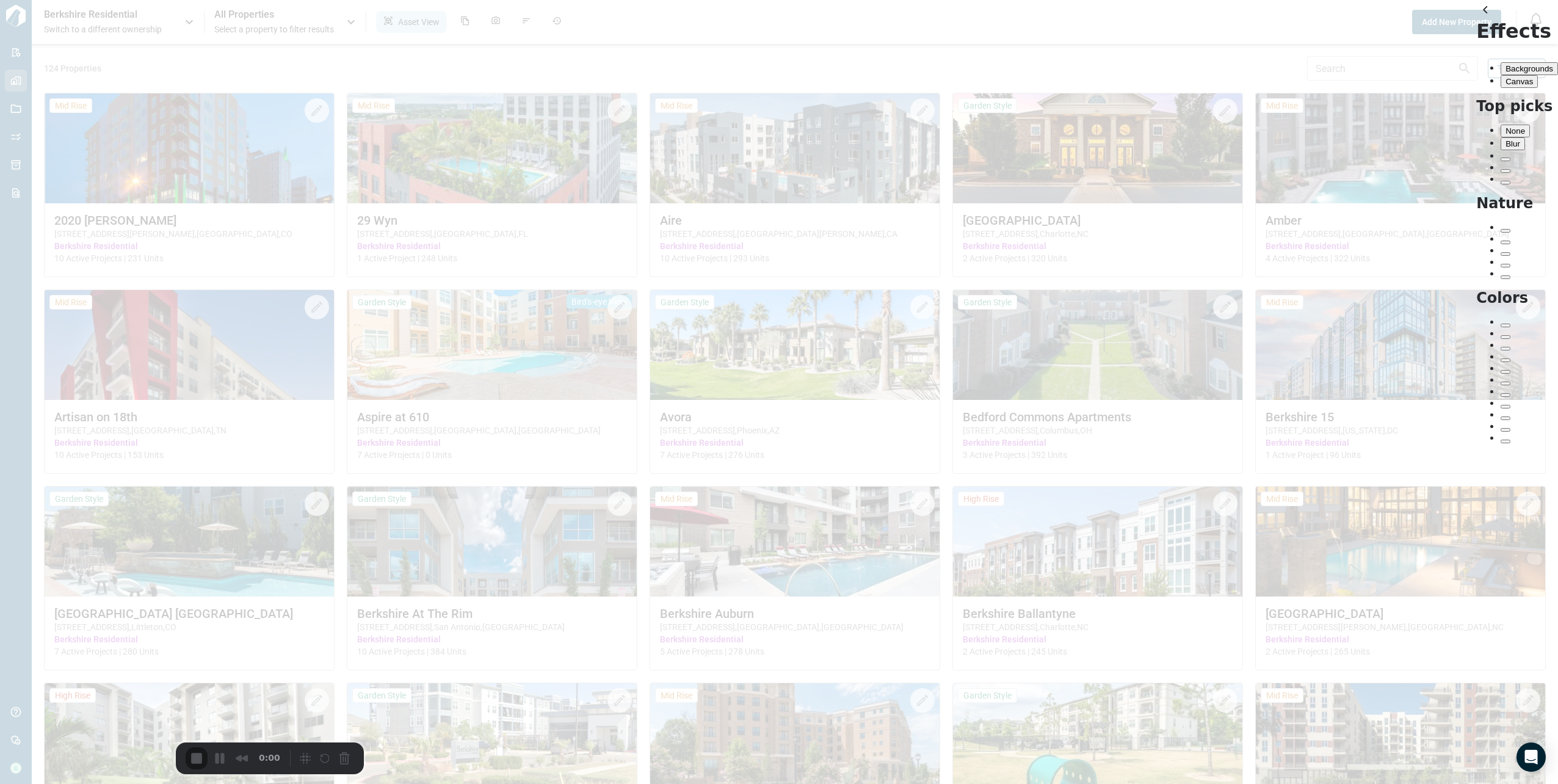
click at [1506, 126] on span "None" at bounding box center [1516, 131] width 20 height 9
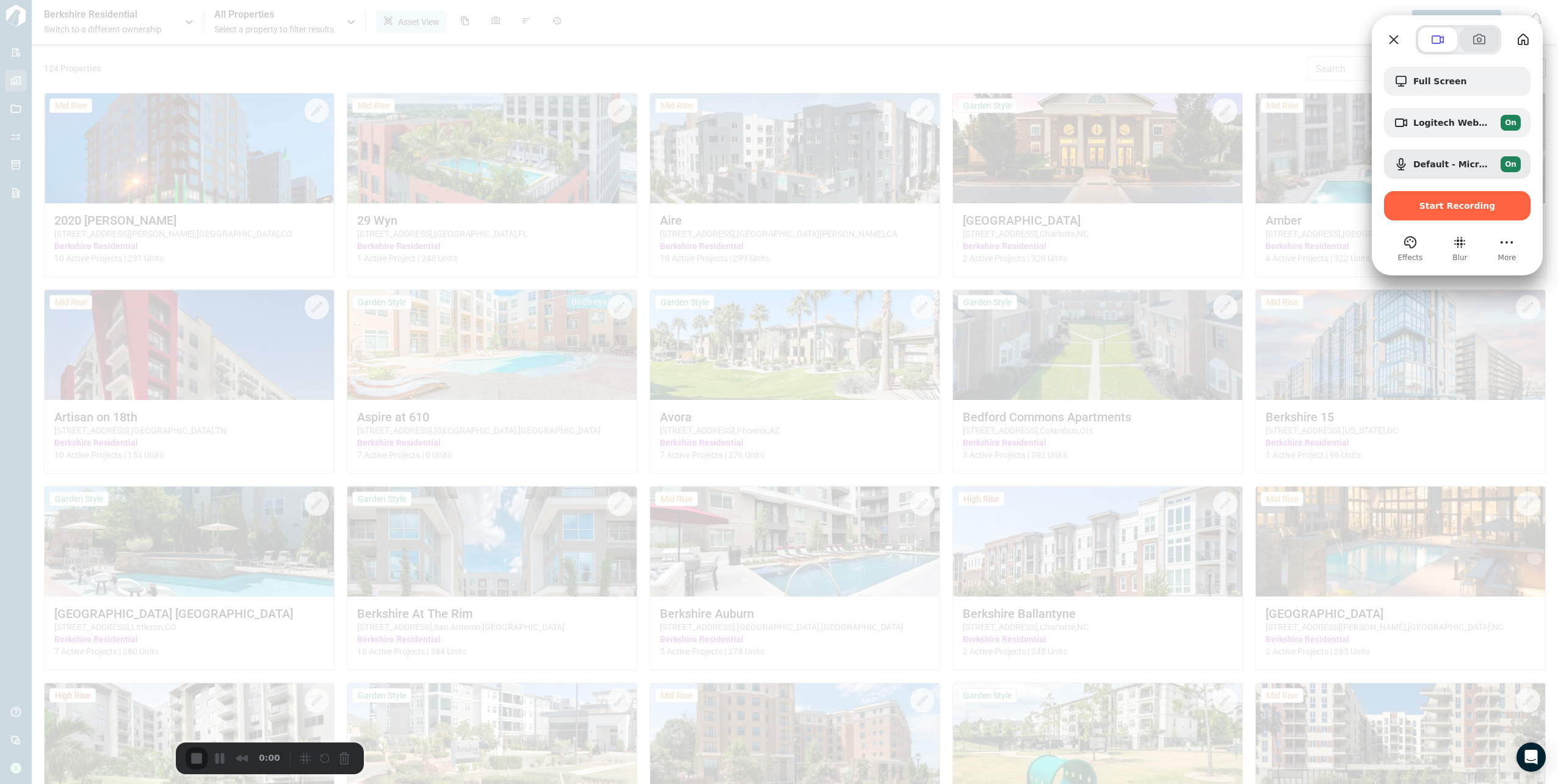
click at [1481, 44] on span at bounding box center [1479, 39] width 14 height 14
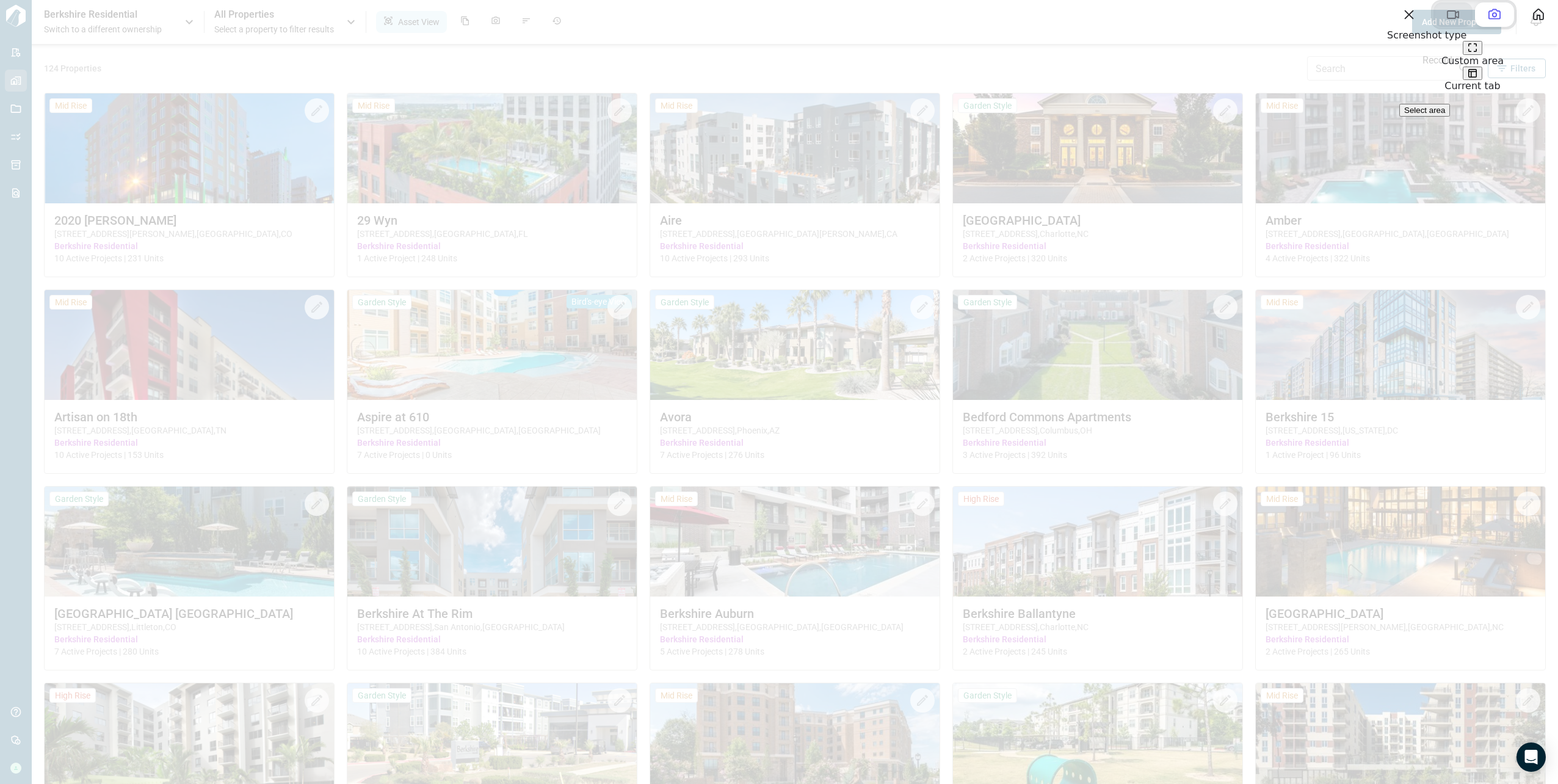
click at [1446, 22] on span at bounding box center [1453, 14] width 14 height 14
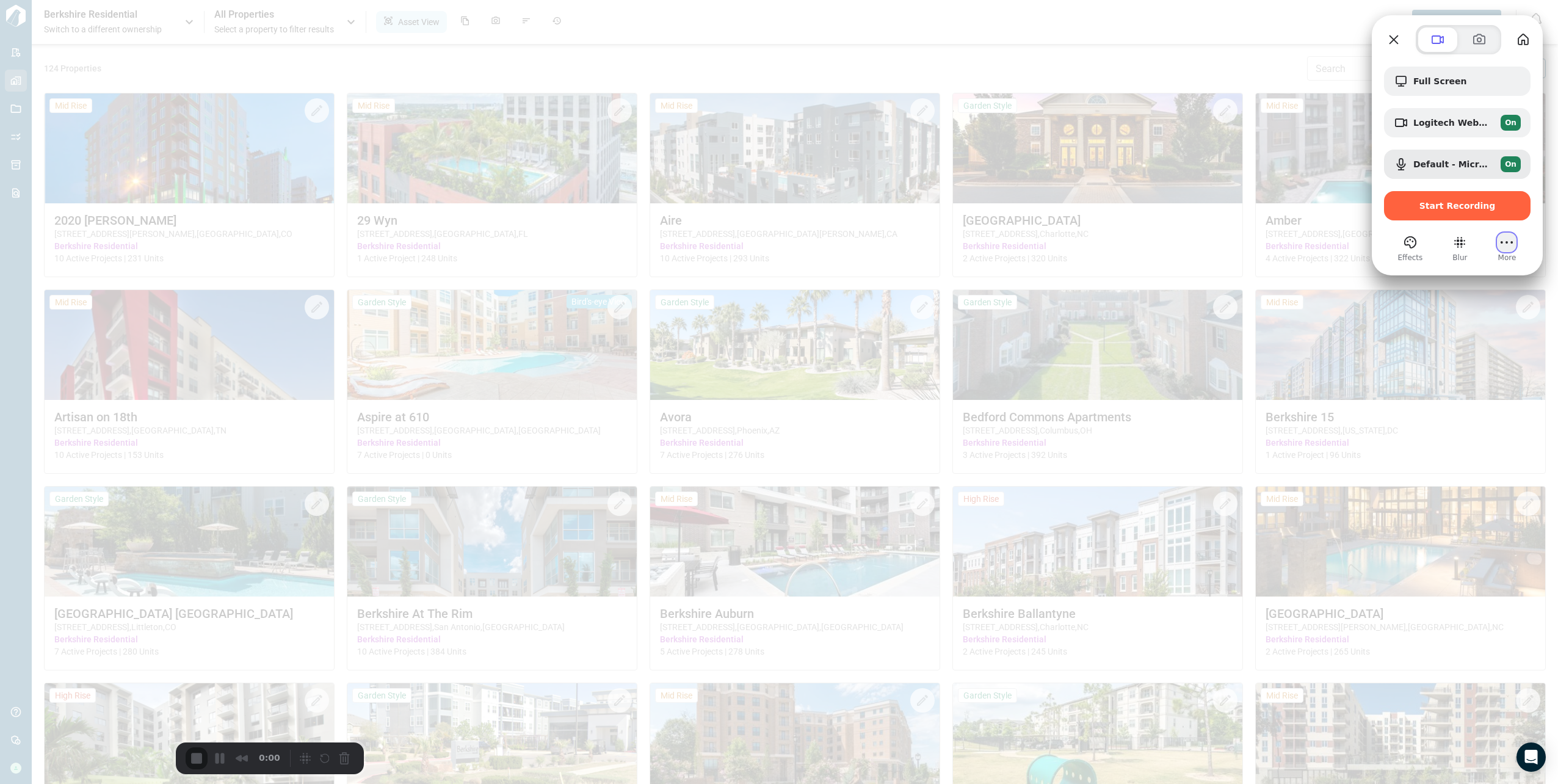
click at [1502, 238] on button "More (13 unread)" at bounding box center [1507, 243] width 20 height 20
click at [1462, 95] on span "Settings" at bounding box center [1443, 100] width 40 height 12
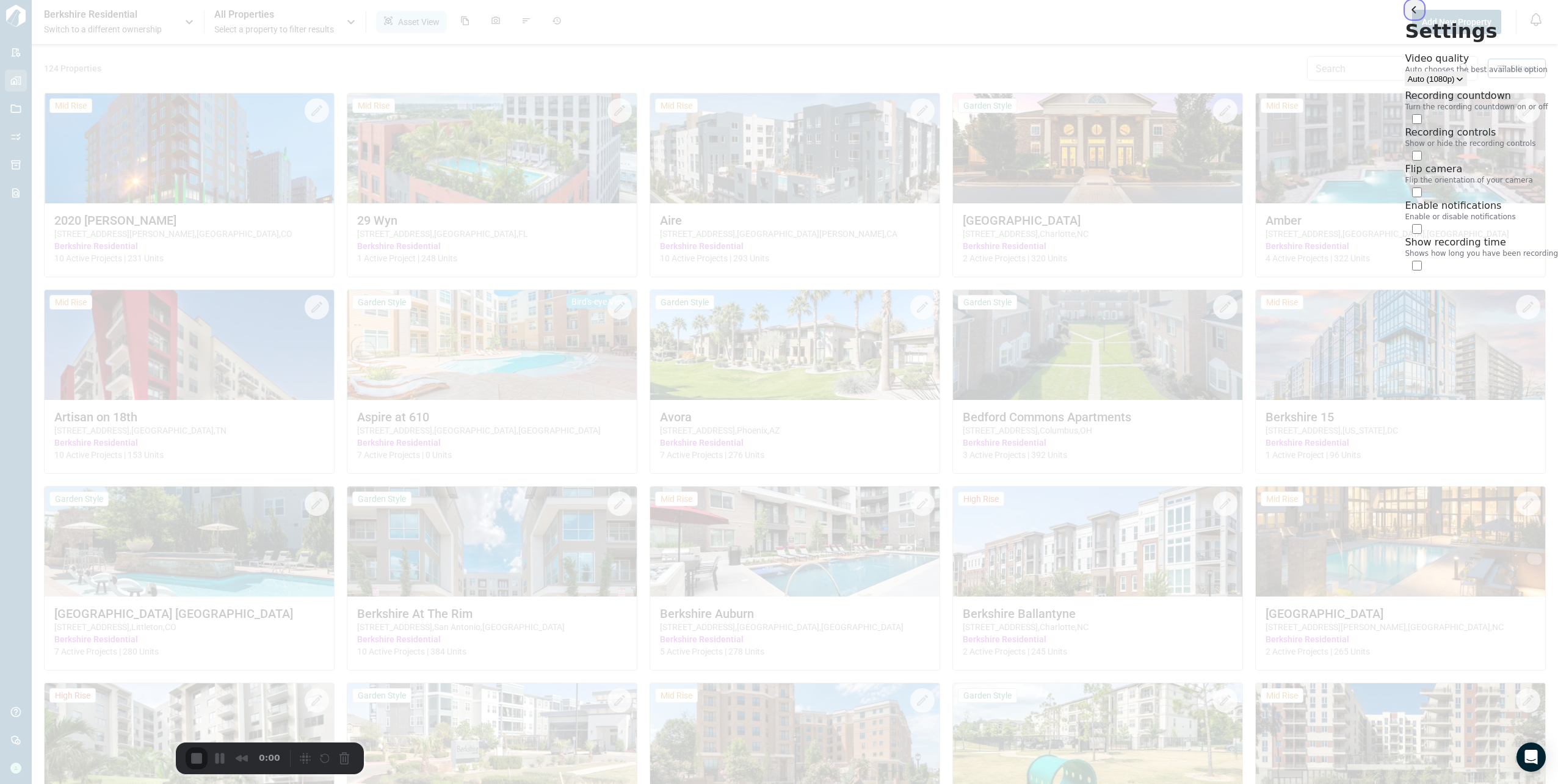
click at [1405, 20] on button "back" at bounding box center [1415, 10] width 20 height 20
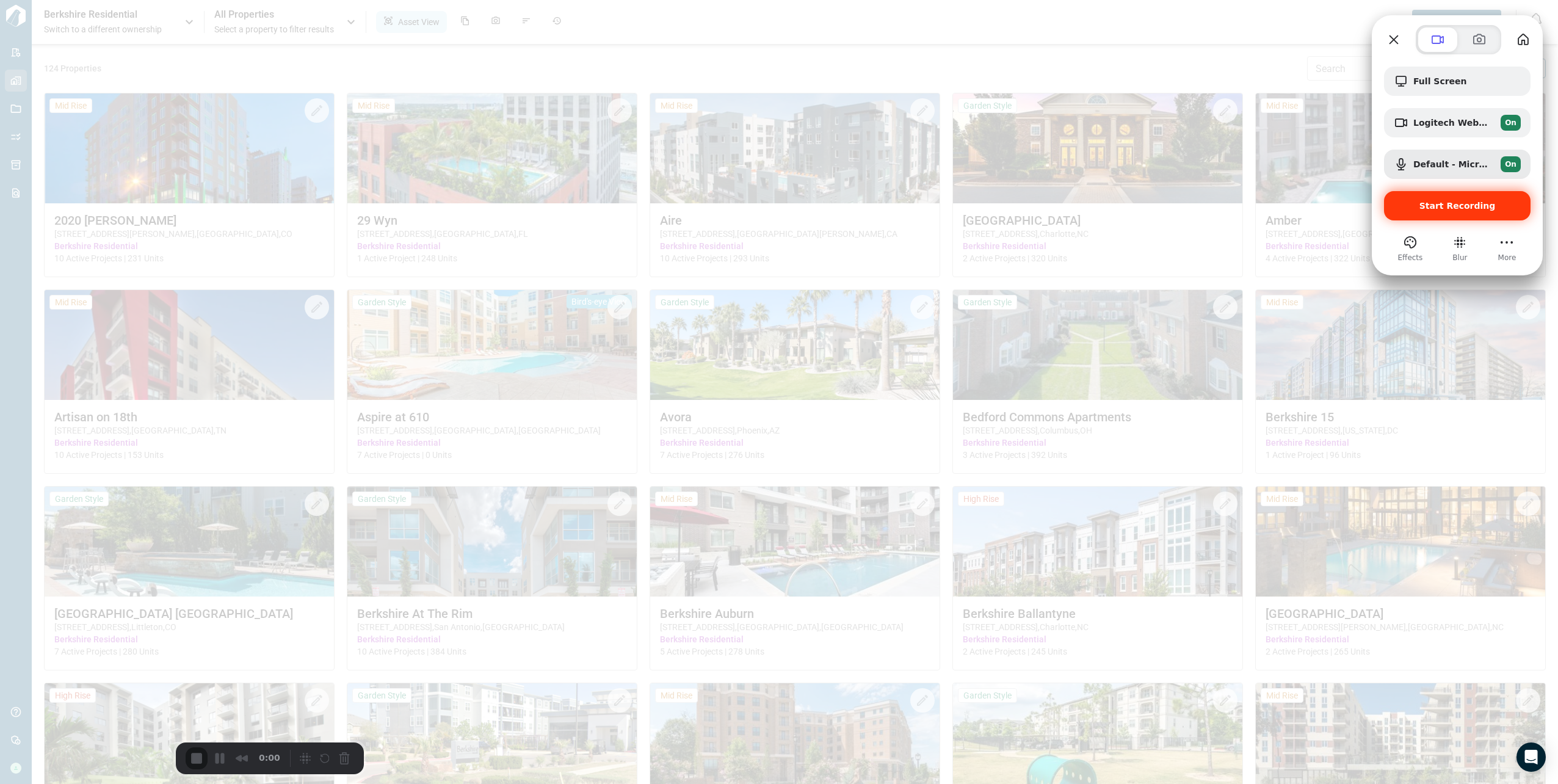
click at [1450, 211] on span "Start Recording" at bounding box center [1458, 205] width 76 height 10
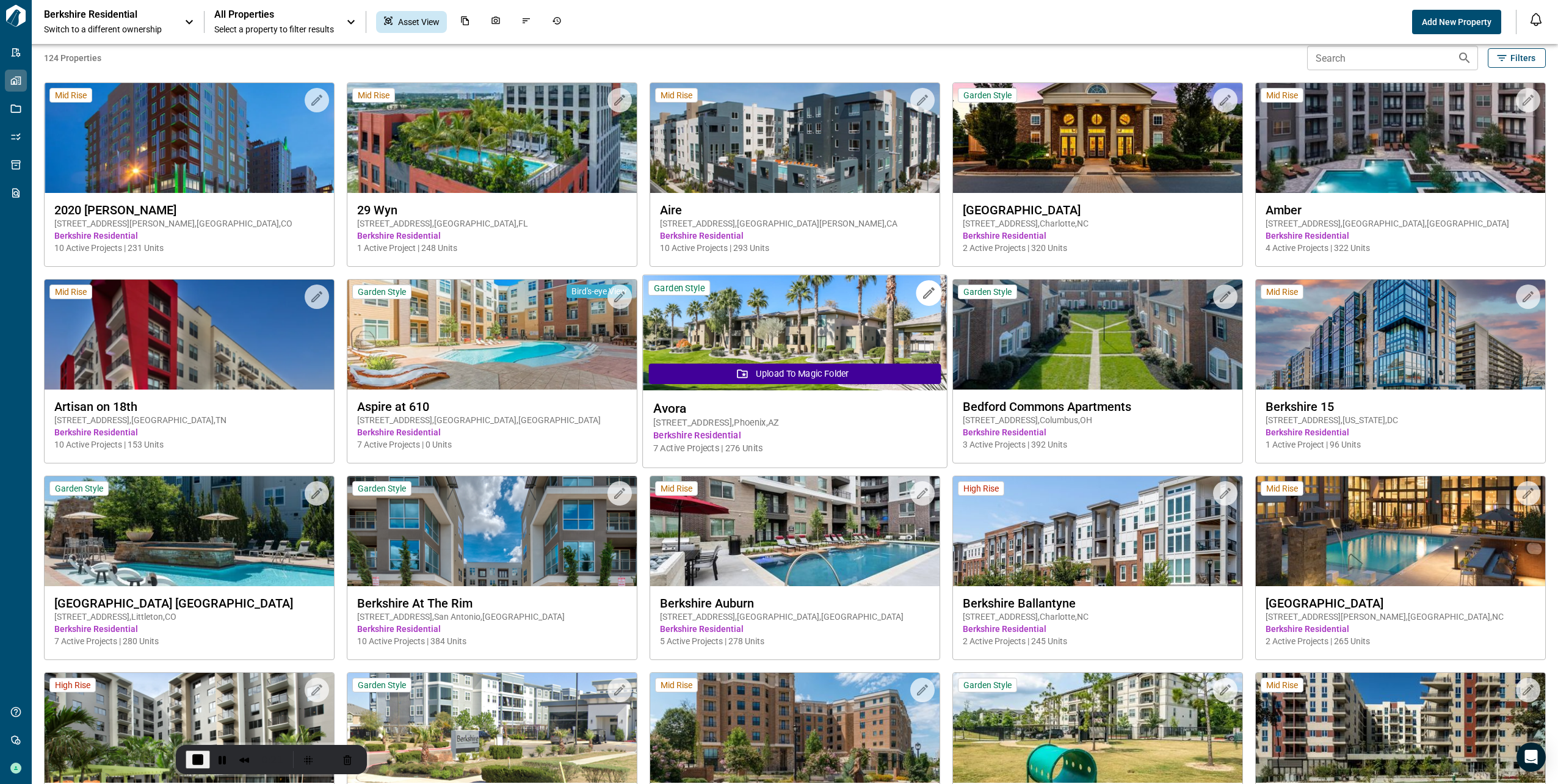
scroll to position [0, 0]
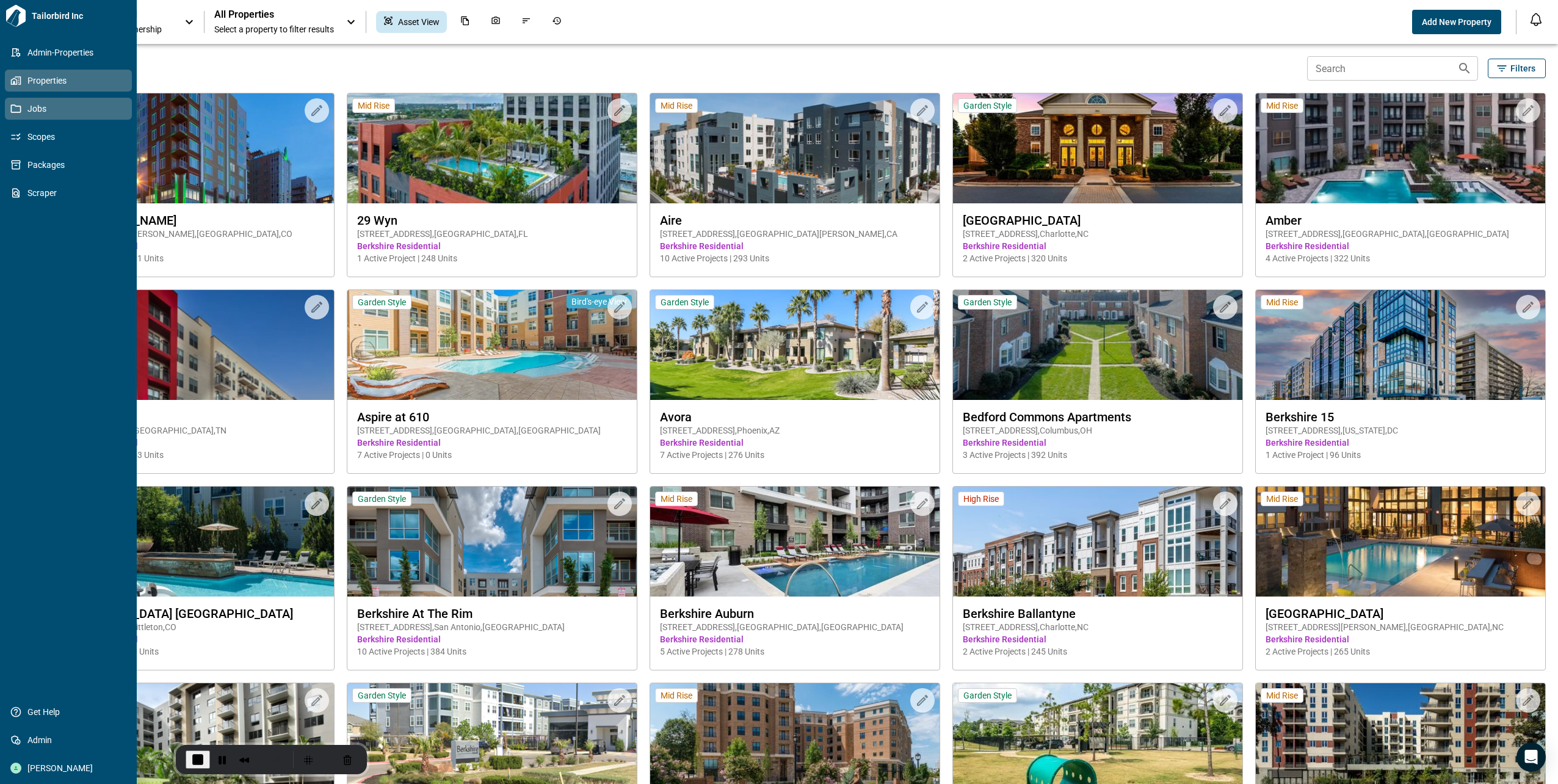
click at [18, 114] on icon at bounding box center [16, 108] width 11 height 11
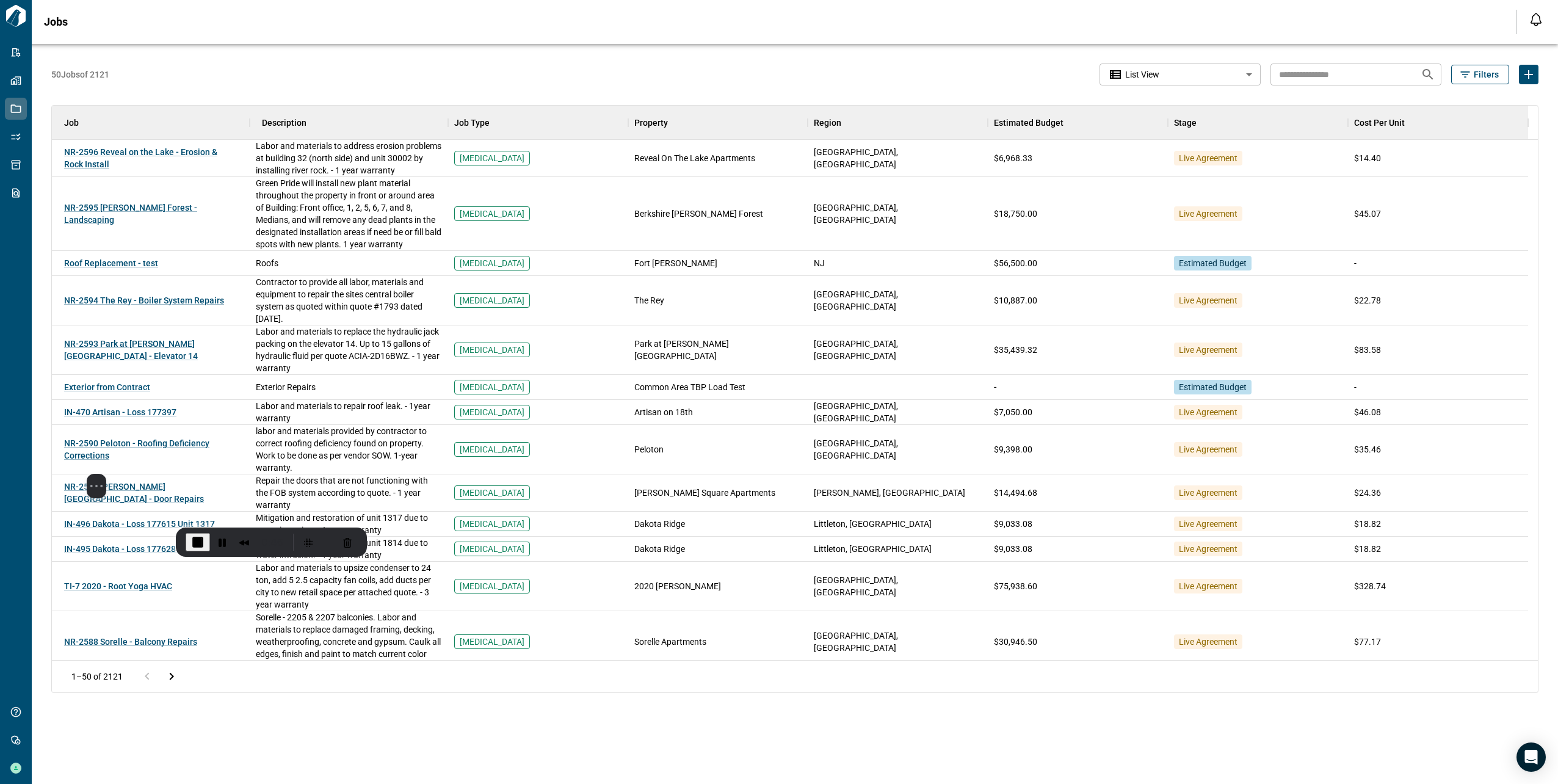
drag, startPoint x: 137, startPoint y: 626, endPoint x: 118, endPoint y: 416, distance: 210.9
click at [118, 414] on div at bounding box center [96, 426] width 183 height 94
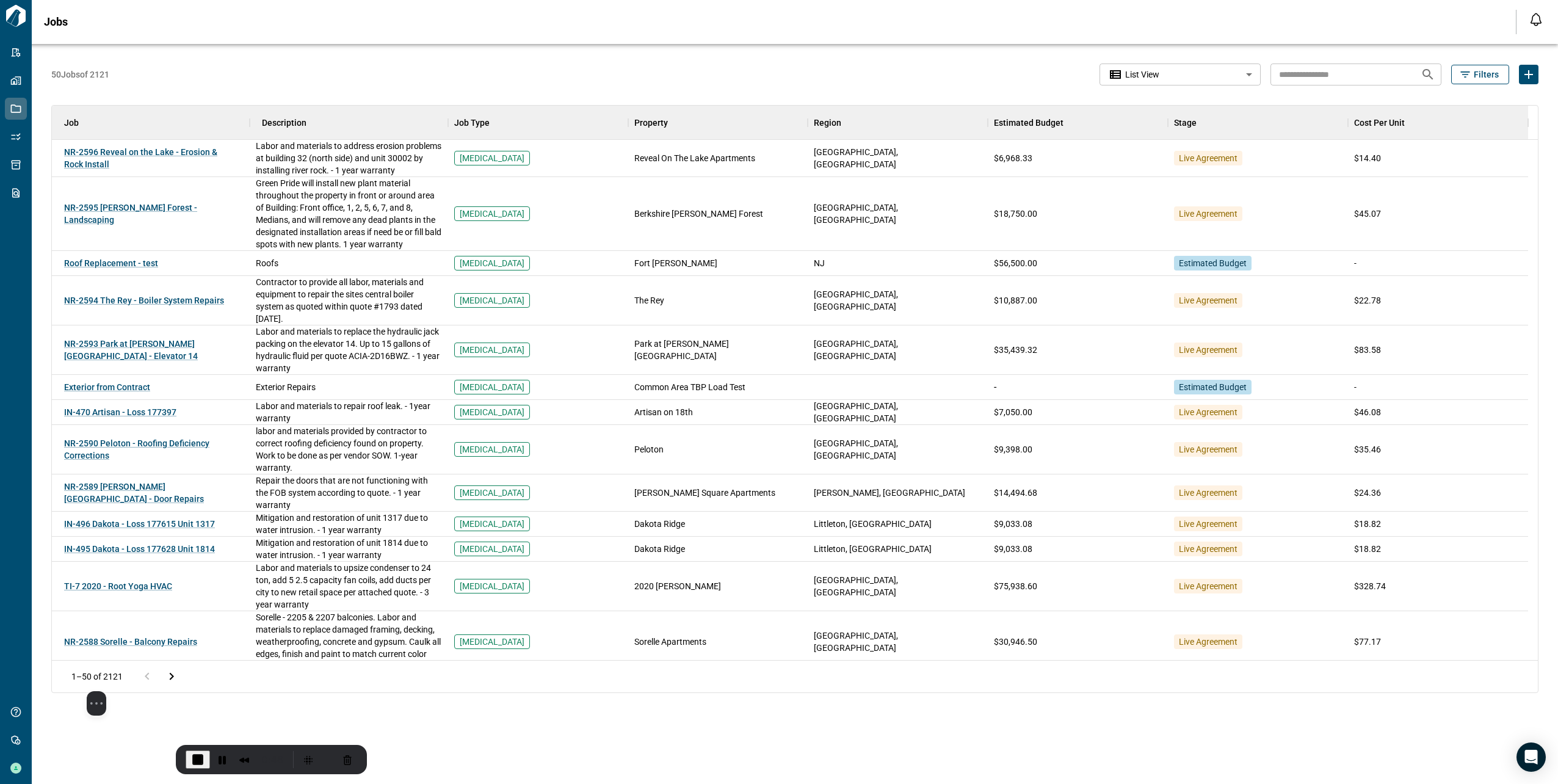
drag, startPoint x: 116, startPoint y: 400, endPoint x: 114, endPoint y: 631, distance: 231.0
click at [114, 631] on div at bounding box center [96, 643] width 183 height 94
click at [97, 444] on span "NR-2590 Peloton - Roofing Deficiency Corrections" at bounding box center [137, 449] width 145 height 22
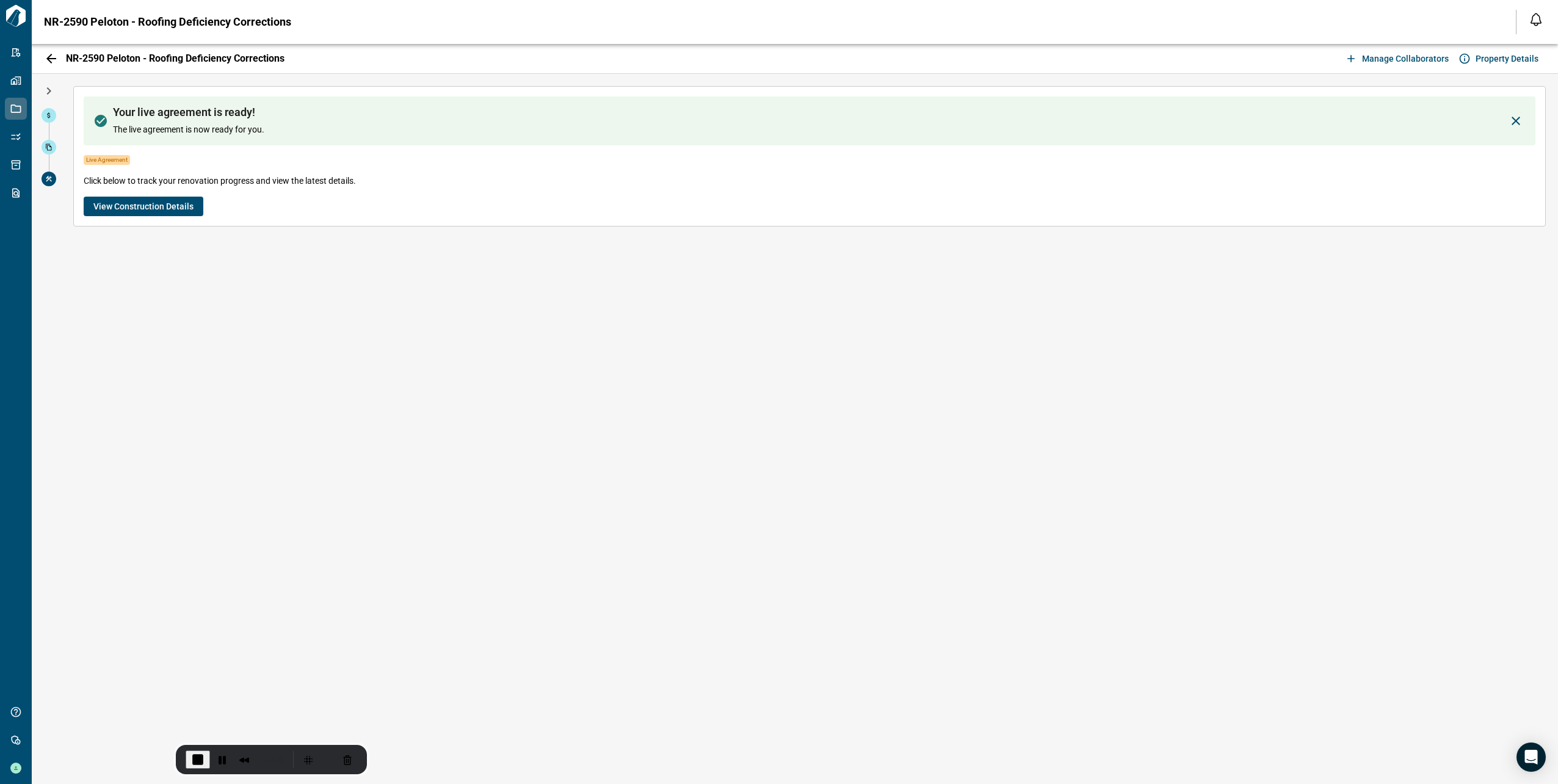
click at [145, 206] on span "View Construction Details" at bounding box center [143, 206] width 100 height 13
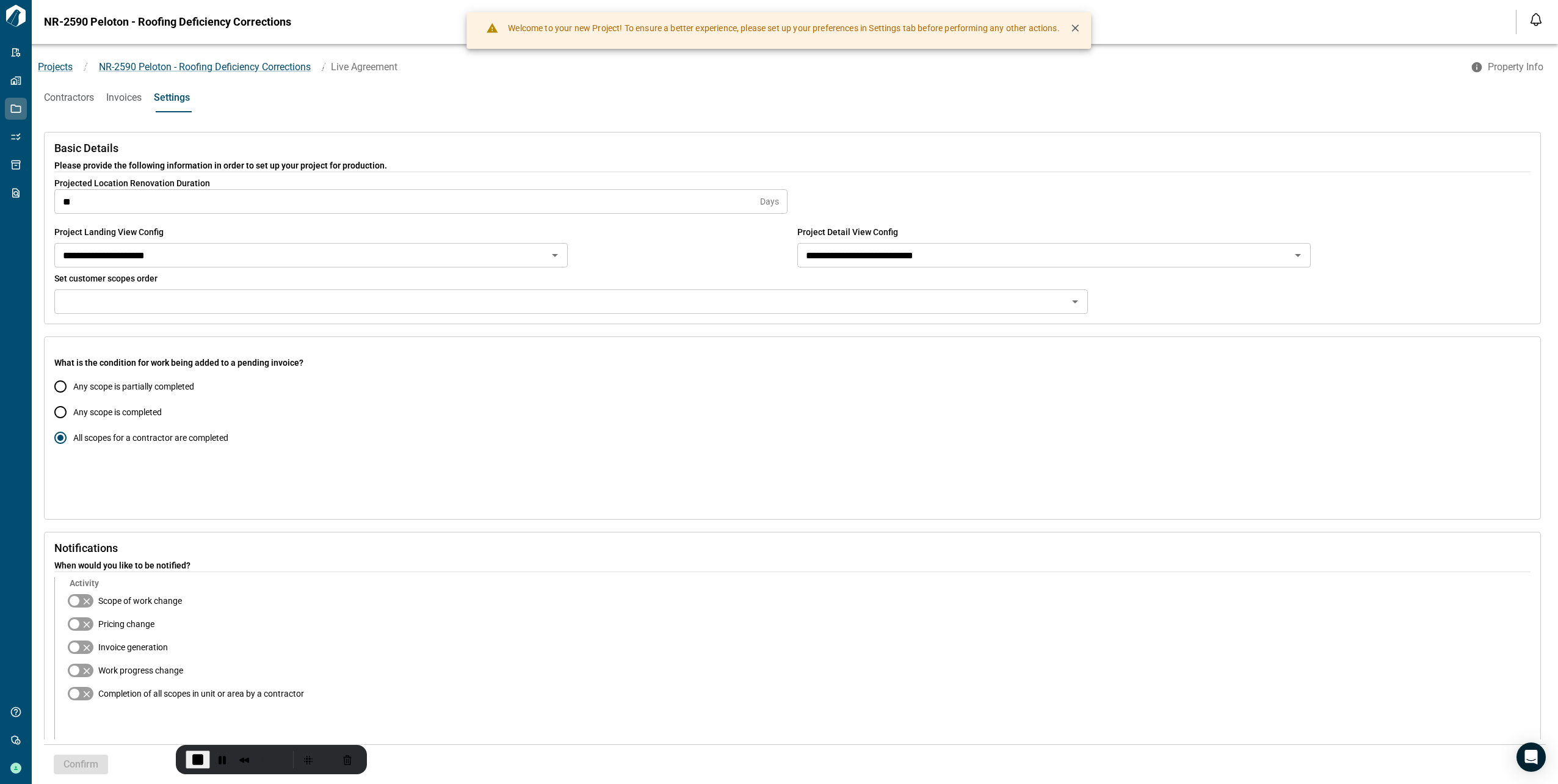
click at [60, 96] on span "Contractors" at bounding box center [69, 98] width 50 height 13
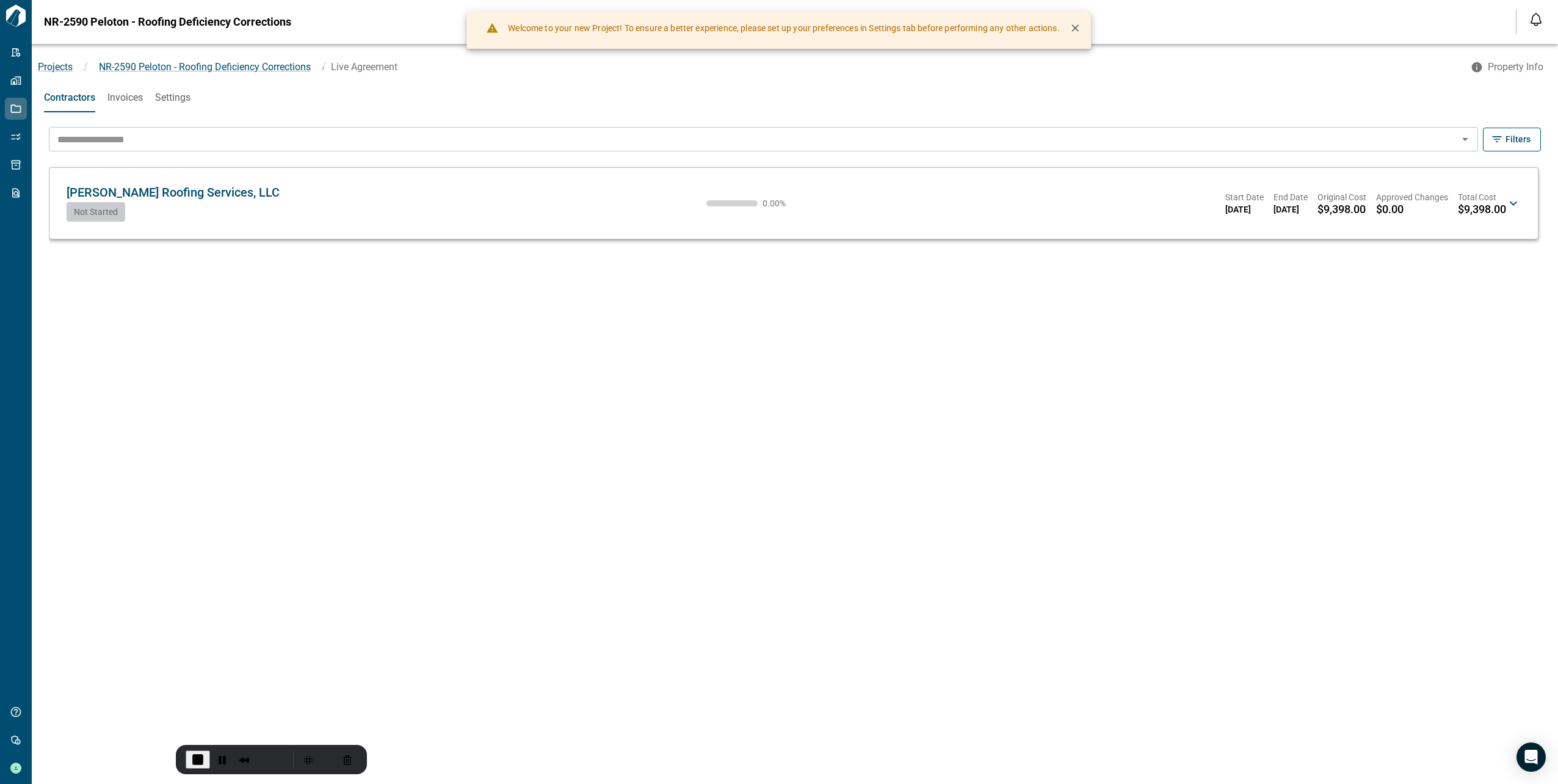
click at [1515, 197] on icon at bounding box center [1513, 203] width 14 height 14
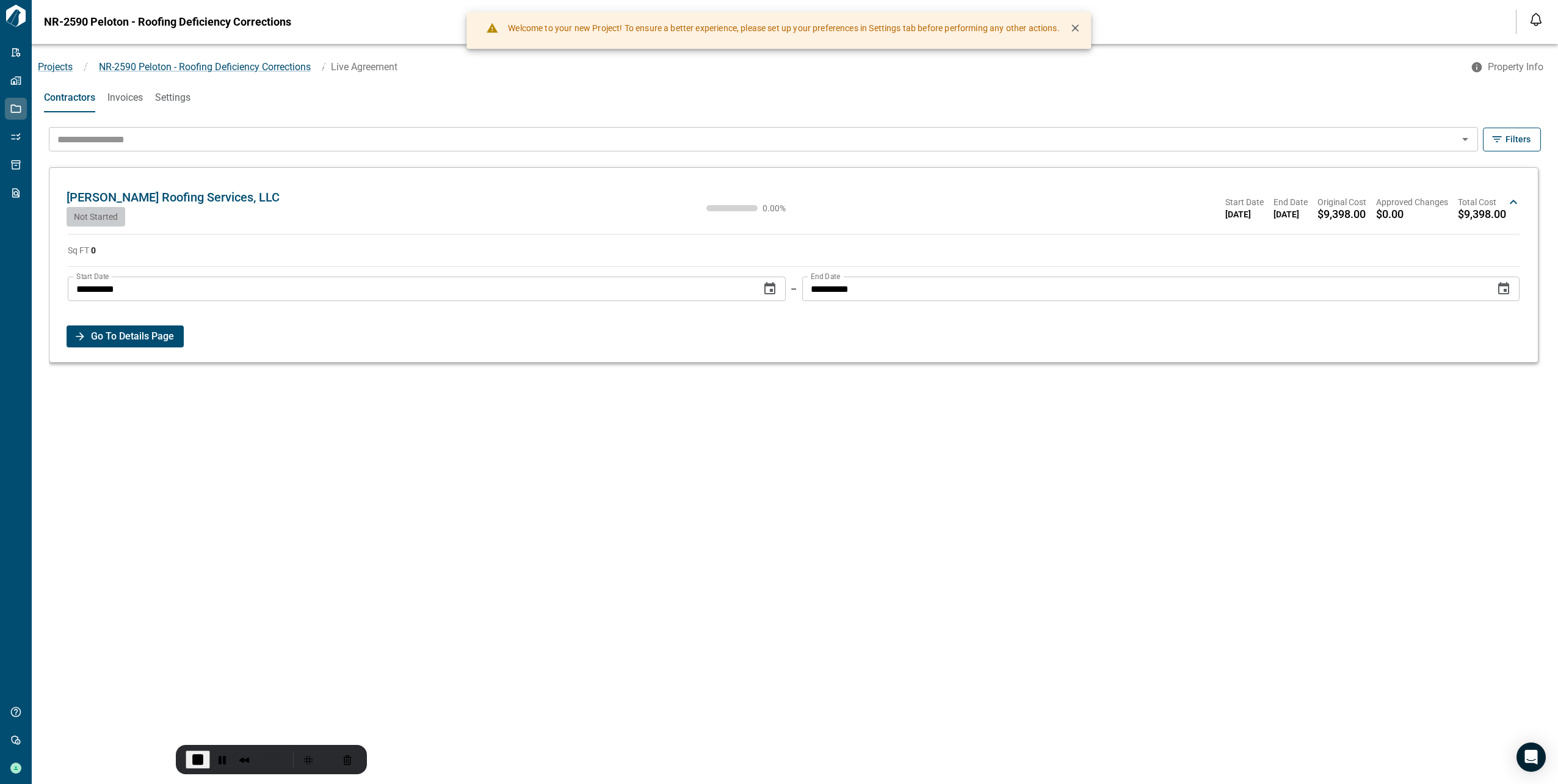
click at [110, 342] on span "Go To Details Page" at bounding box center [132, 336] width 83 height 22
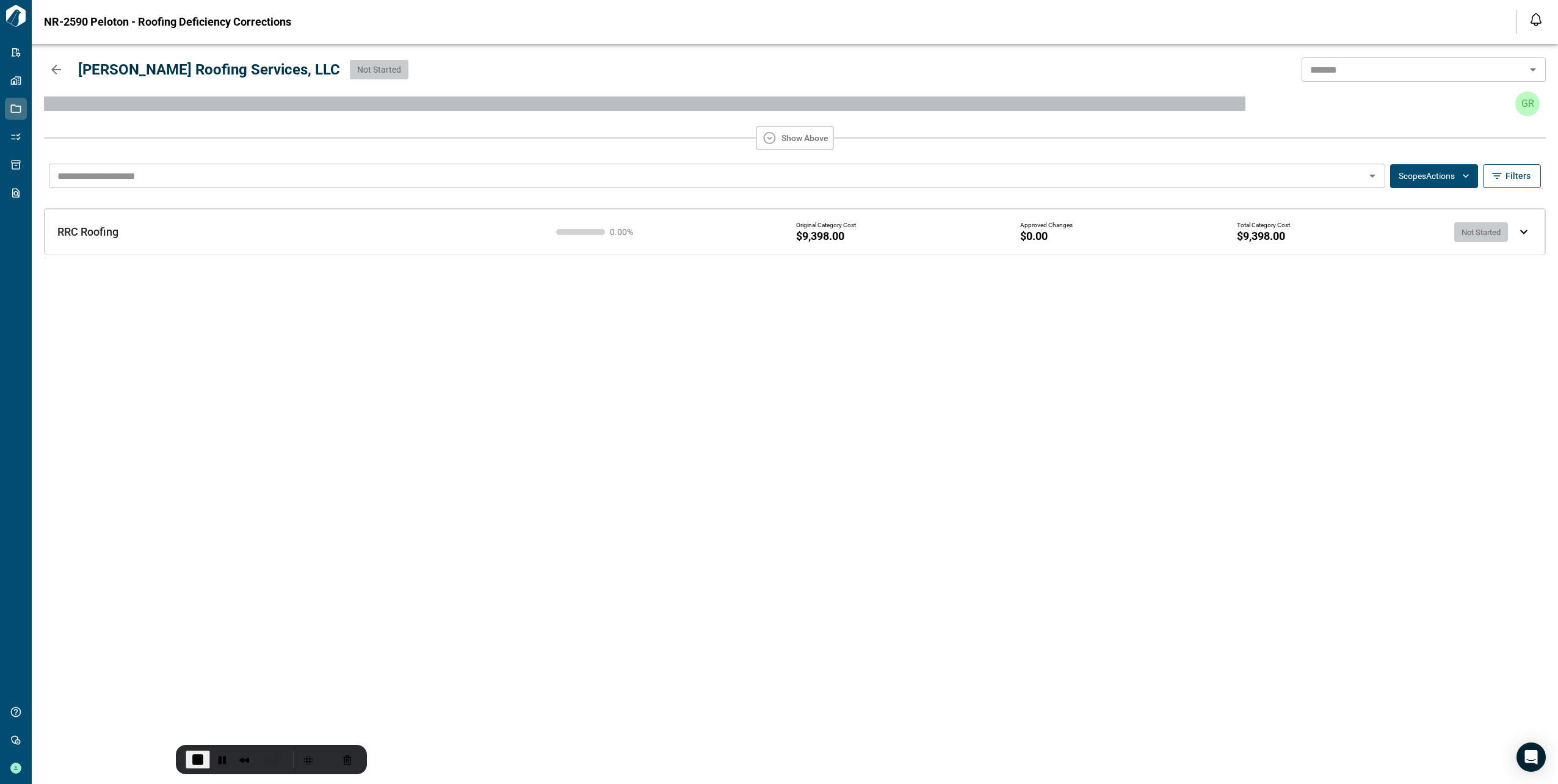
click at [1517, 232] on div "0.00 % Original Category Cost $9,398.00 Approved Changes $0.00 Total Category C…" at bounding box center [1035, 232] width 968 height 30
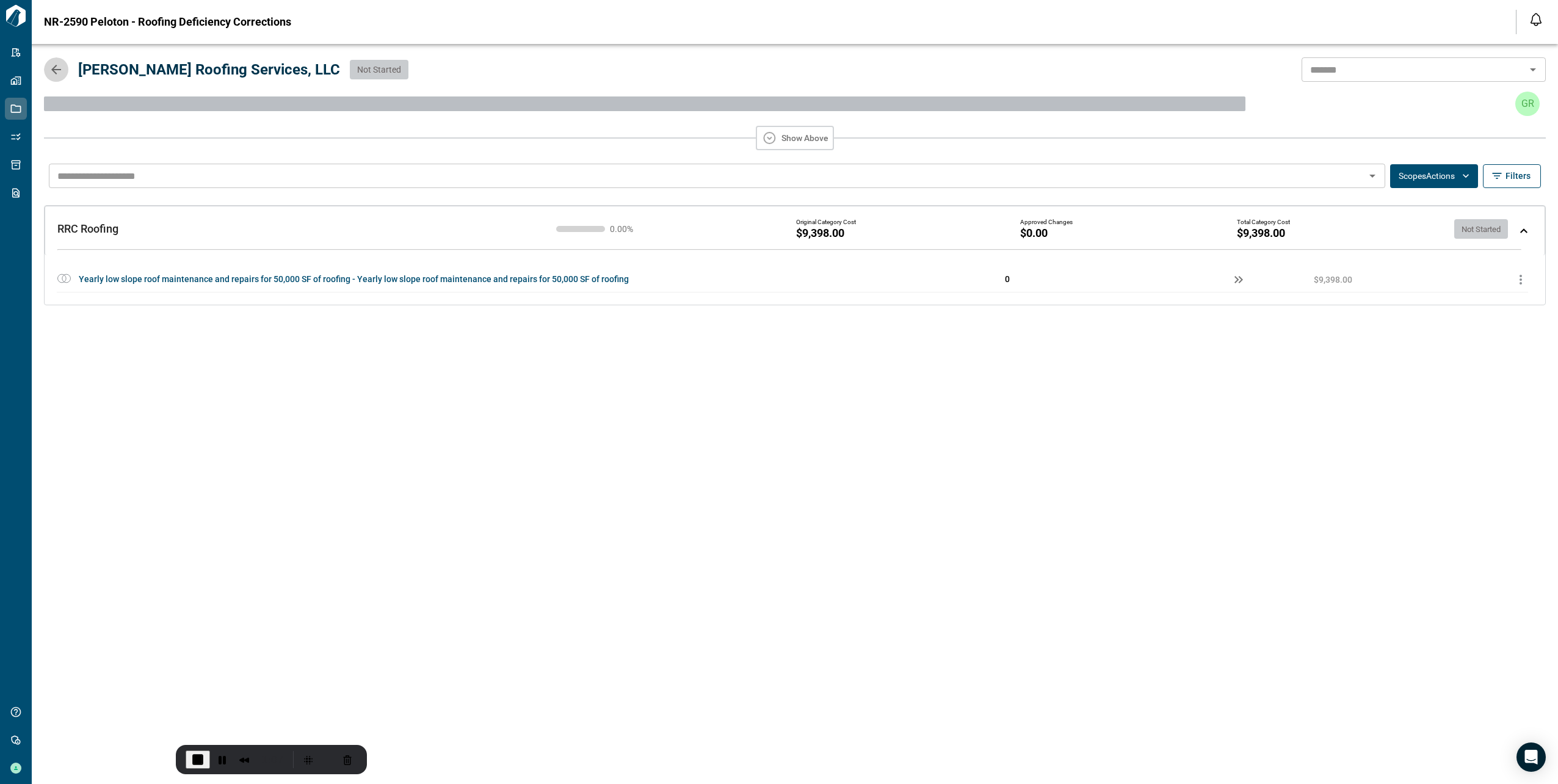
click at [54, 67] on icon "button" at bounding box center [56, 69] width 10 height 10
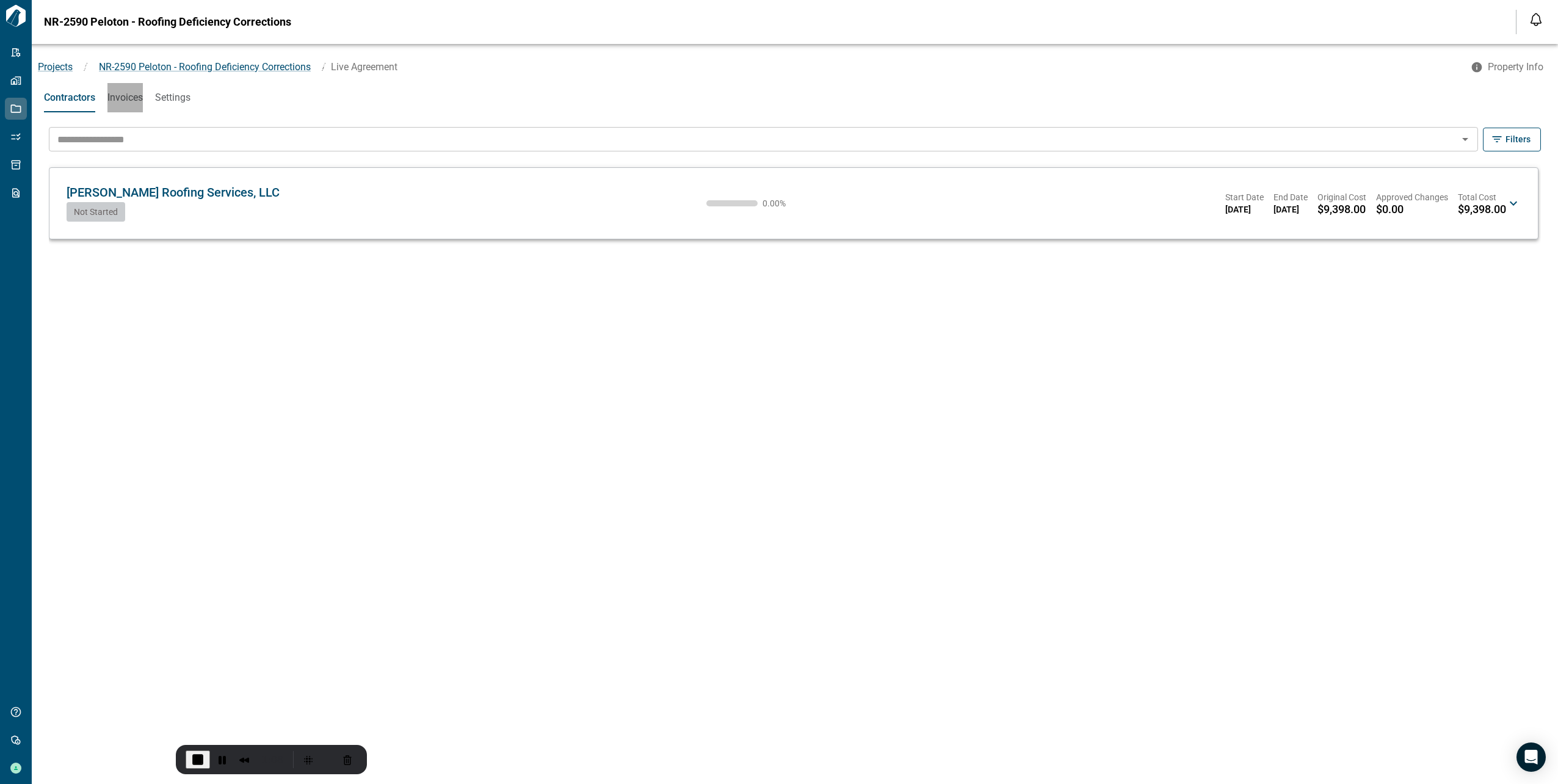
click at [128, 97] on span "Invoices" at bounding box center [126, 98] width 36 height 13
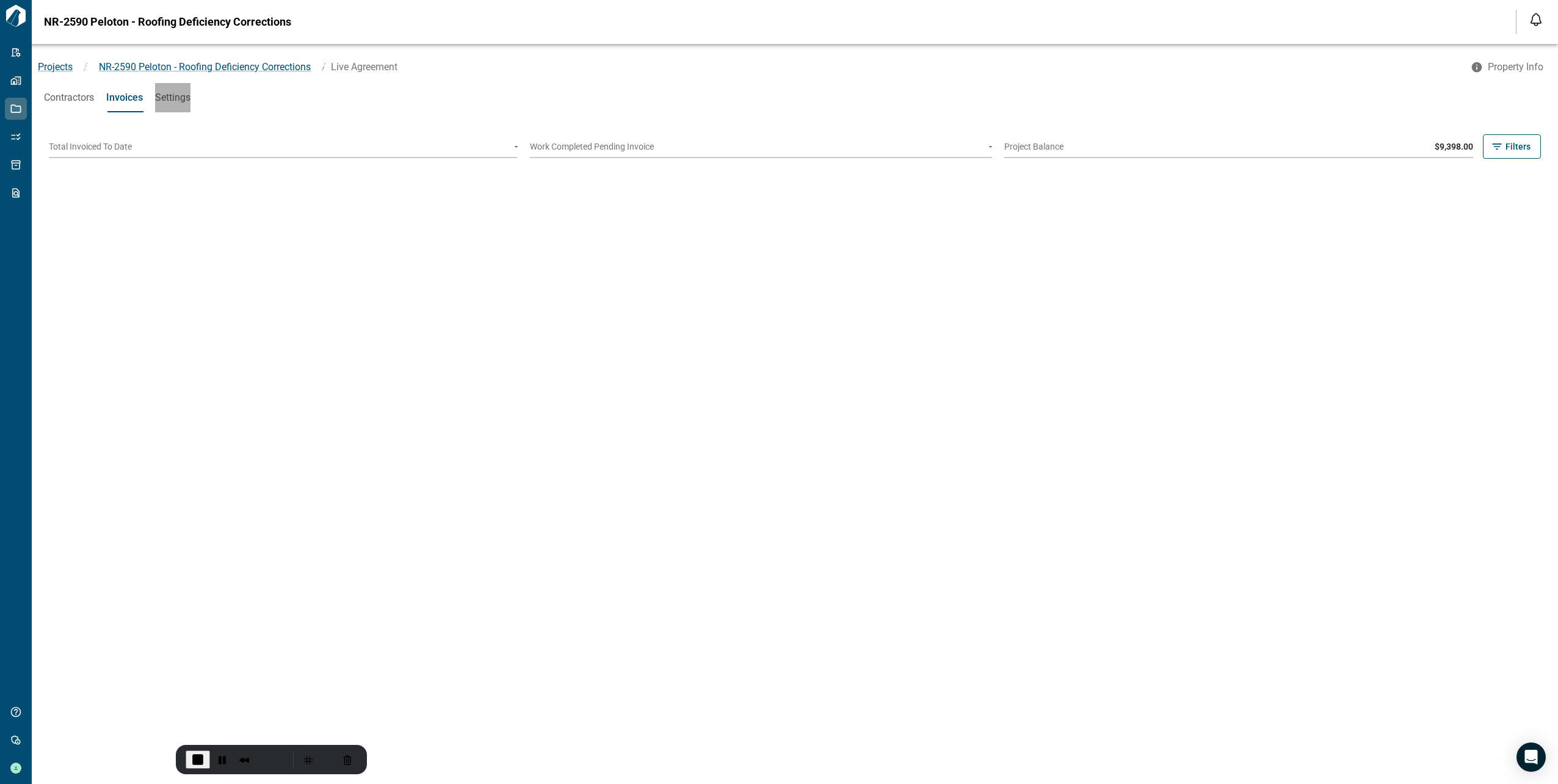
click at [177, 100] on span "Settings" at bounding box center [173, 98] width 36 height 13
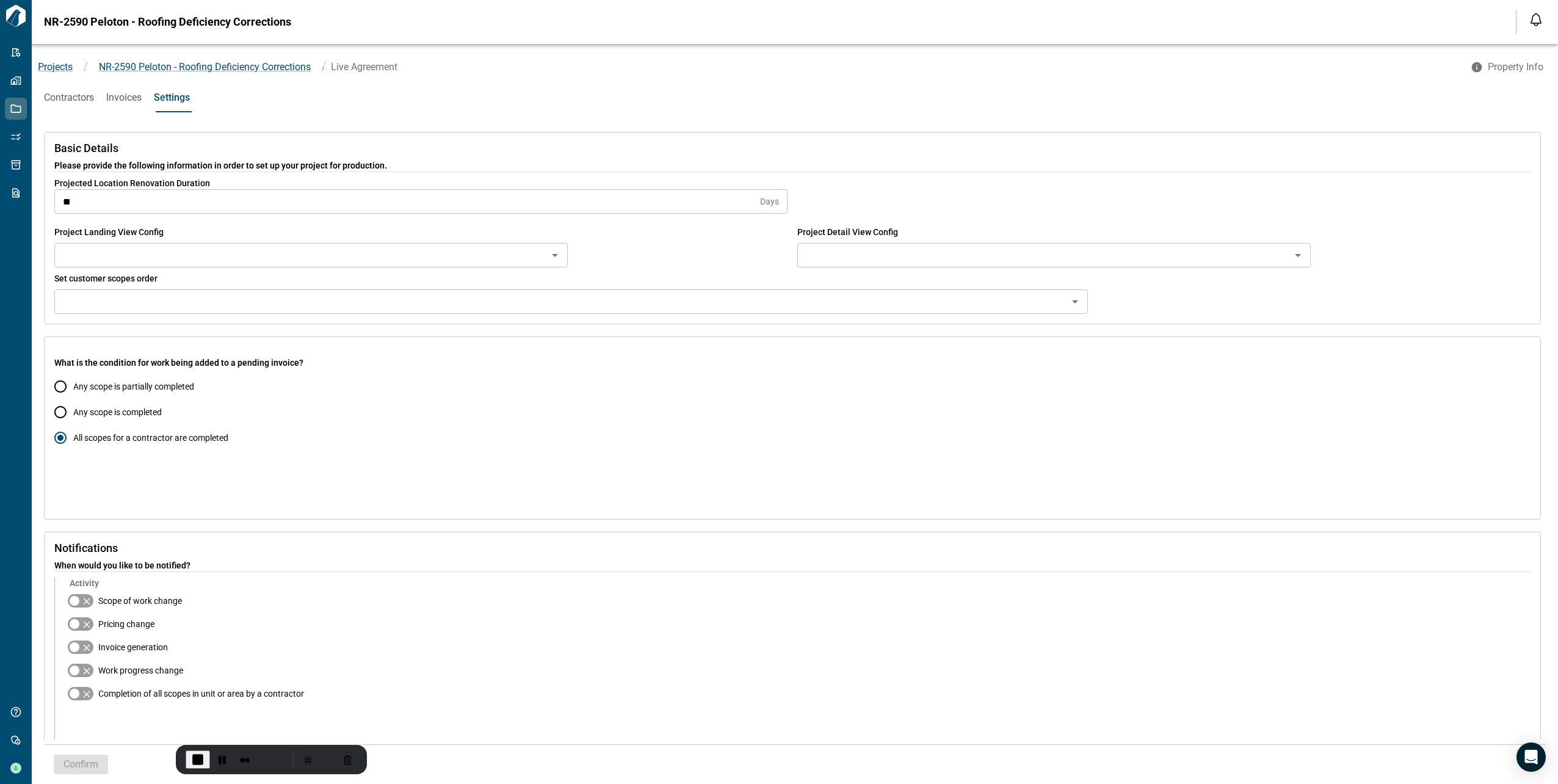
type input "**********"
